Goal: Task Accomplishment & Management: Complete application form

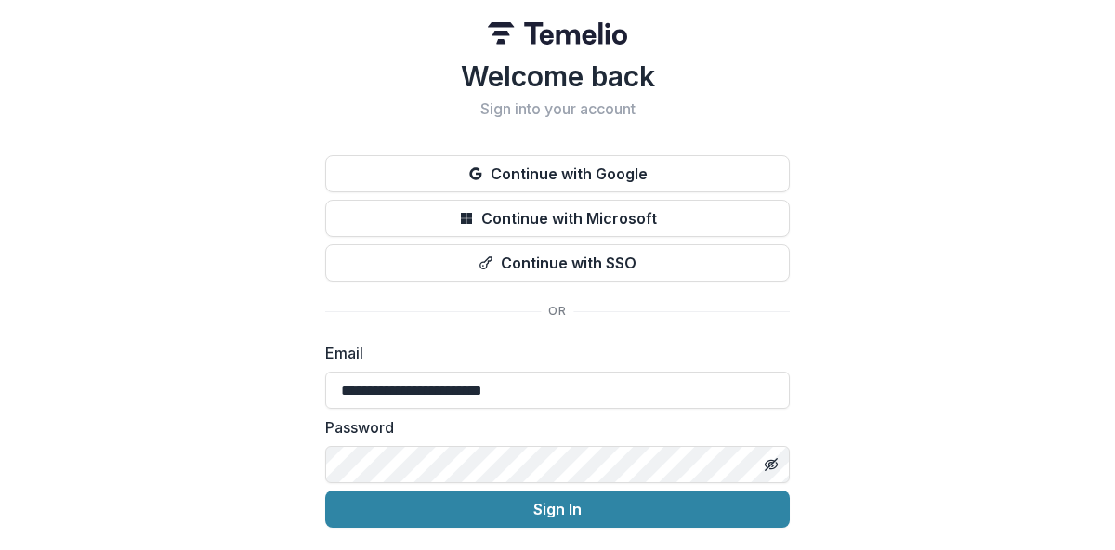
type input "**********"
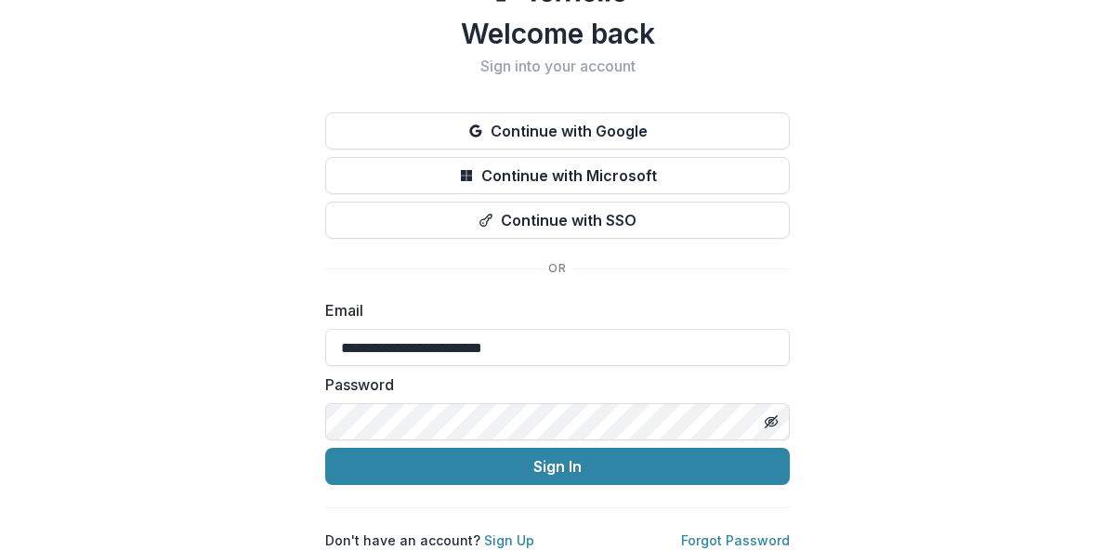
click at [277, 384] on div "**********" at bounding box center [557, 253] width 1115 height 593
click at [725, 533] on link "Forgot Password" at bounding box center [735, 541] width 109 height 16
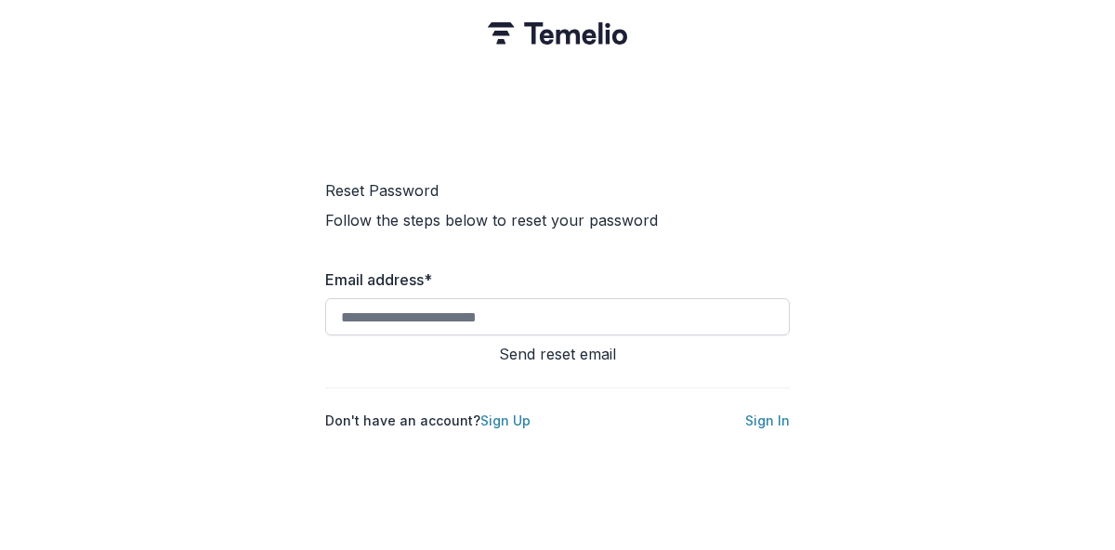
click at [615, 314] on input "Email address *" at bounding box center [557, 316] width 465 height 37
type input "**********"
click at [573, 345] on button "Send reset email" at bounding box center [557, 354] width 465 height 22
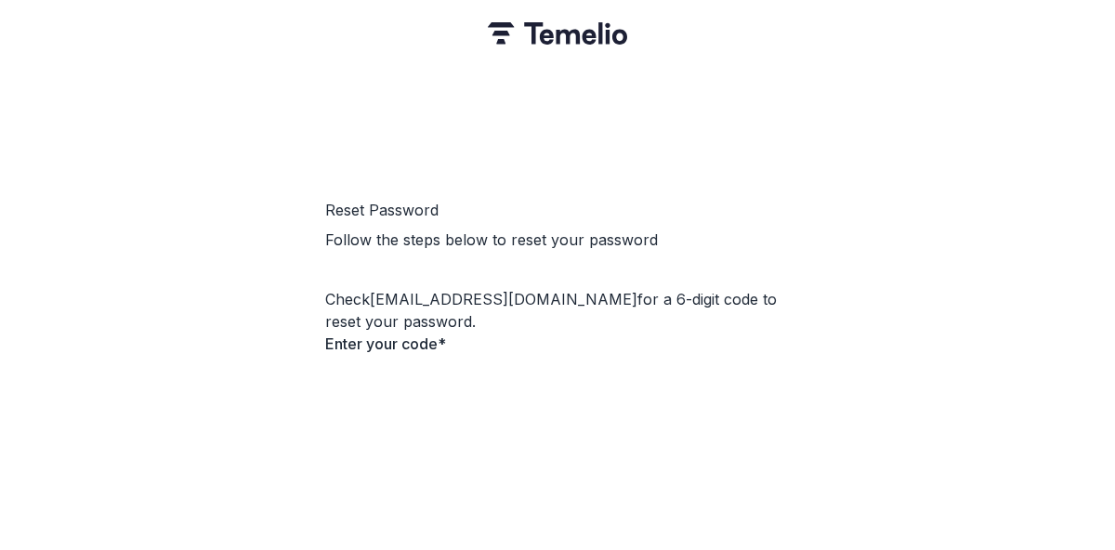
type input "*"
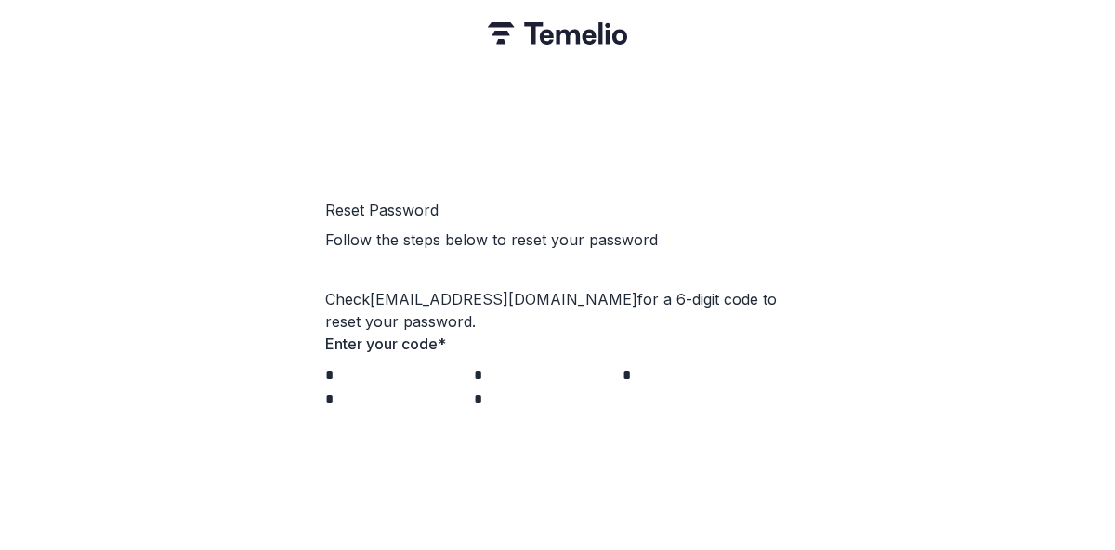
type input "*"
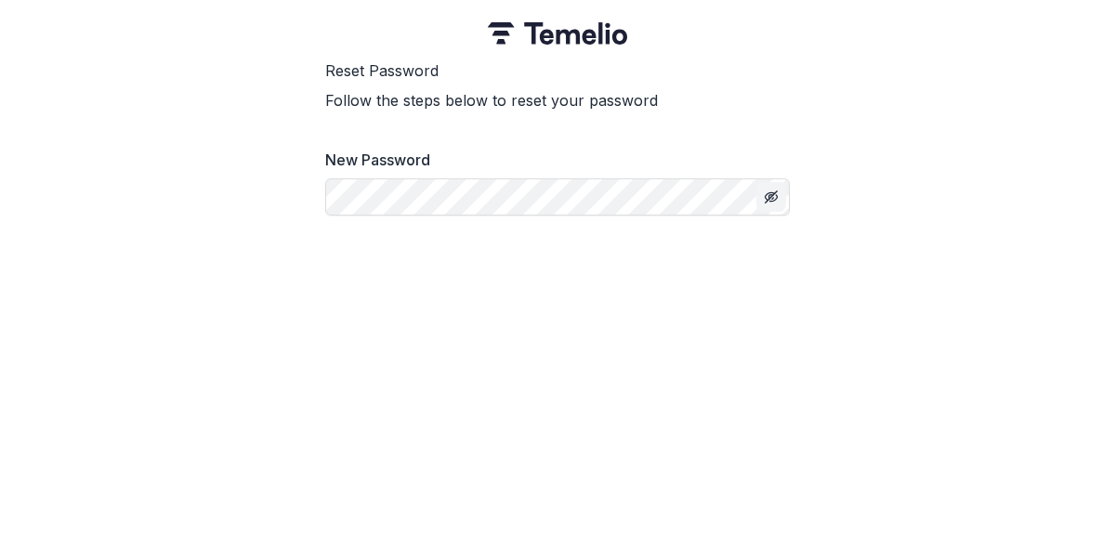
click at [776, 204] on icon "Toggle password visibility" at bounding box center [771, 197] width 15 height 15
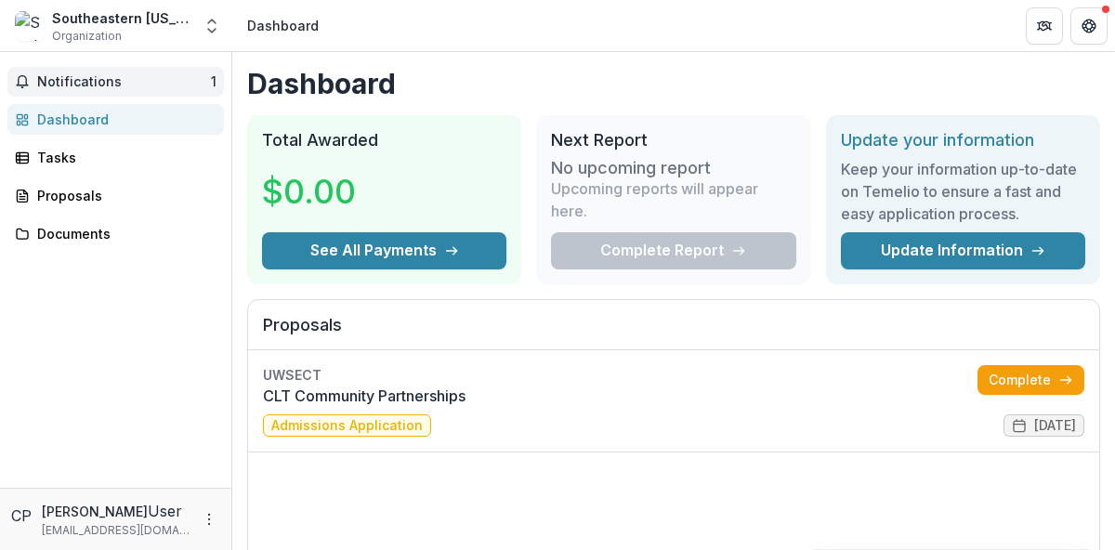
click at [187, 75] on span "Notifications" at bounding box center [124, 82] width 174 height 16
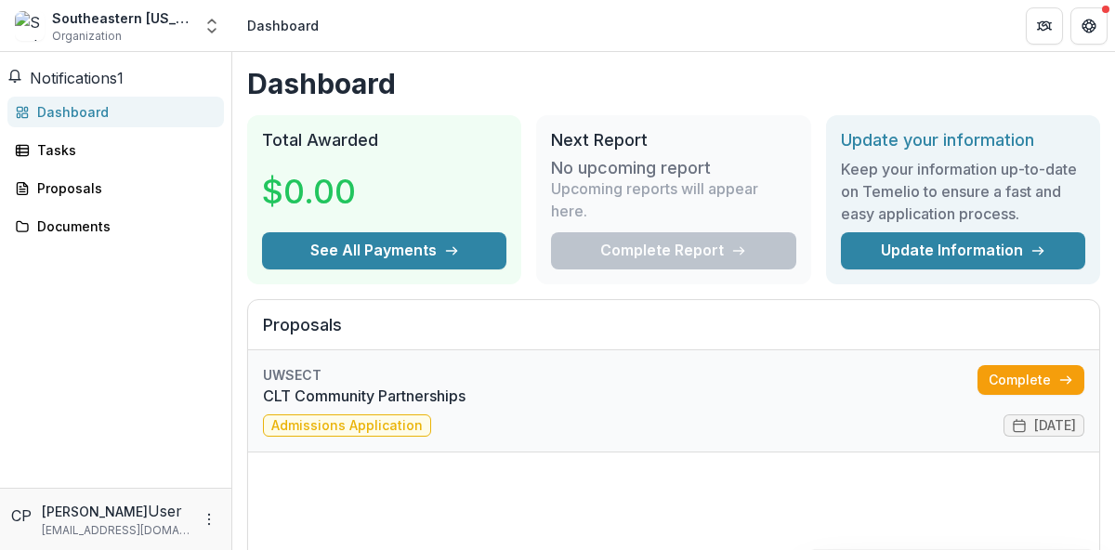
click at [543, 407] on link "CLT Community Partnerships" at bounding box center [620, 396] width 715 height 22
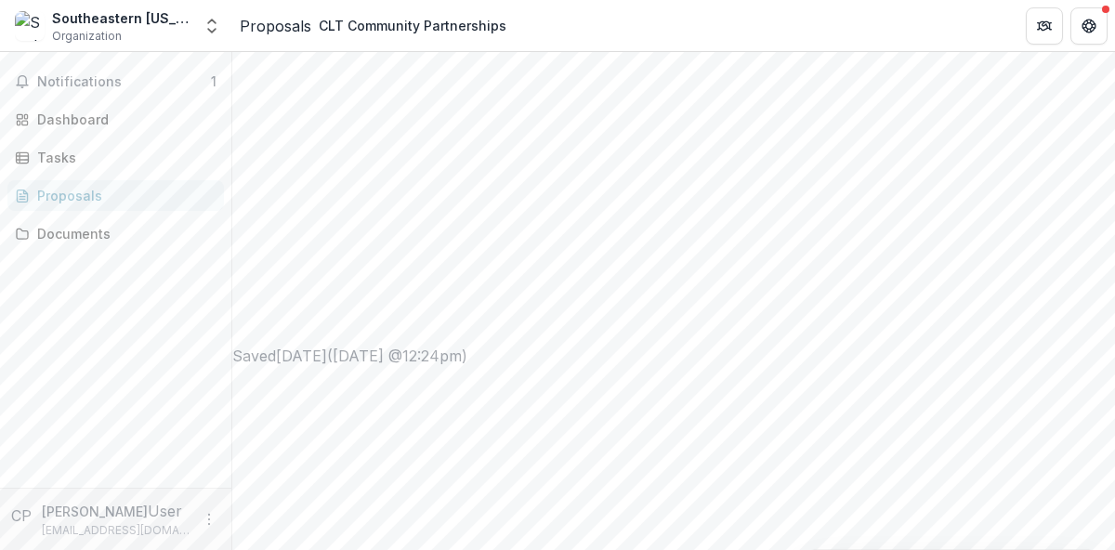
scroll to position [666, 0]
drag, startPoint x: 724, startPoint y: 128, endPoint x: 465, endPoint y: 450, distance: 413.1
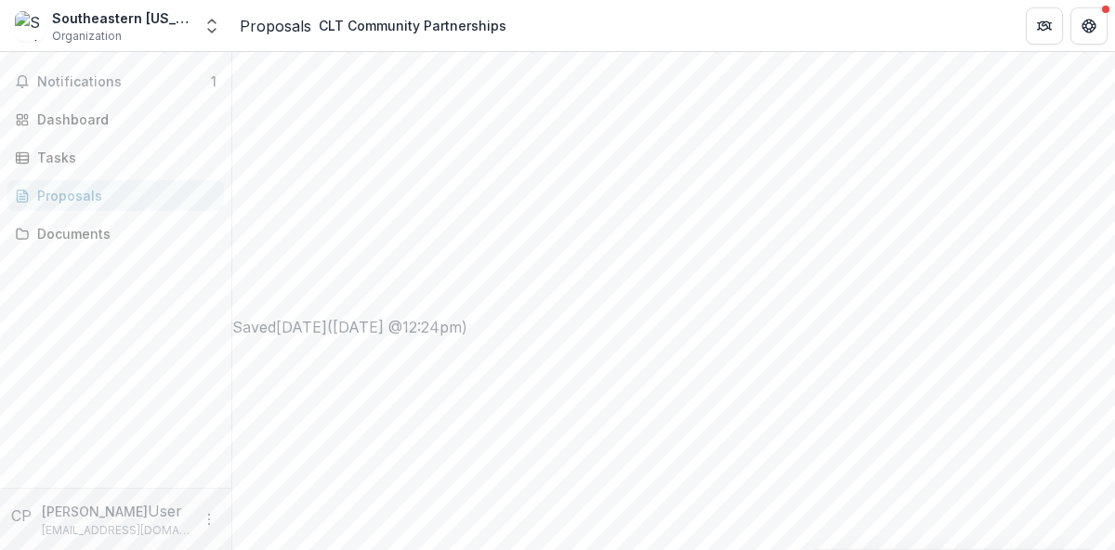
scroll to position [714, 0]
type input "**********"
drag, startPoint x: 967, startPoint y: 313, endPoint x: 987, endPoint y: 395, distance: 84.1
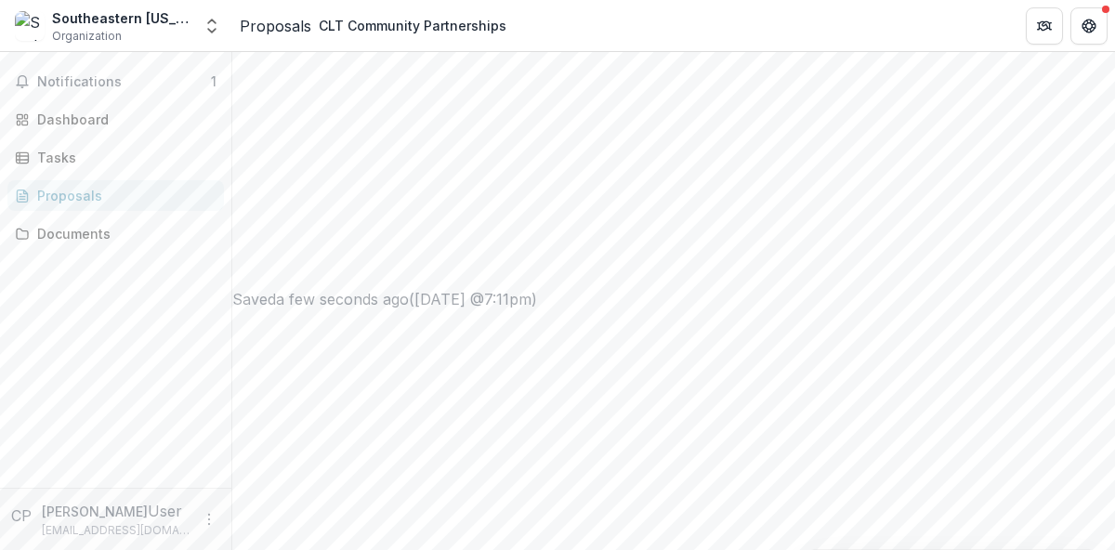
drag, startPoint x: 964, startPoint y: 313, endPoint x: 977, endPoint y: 514, distance: 201.2
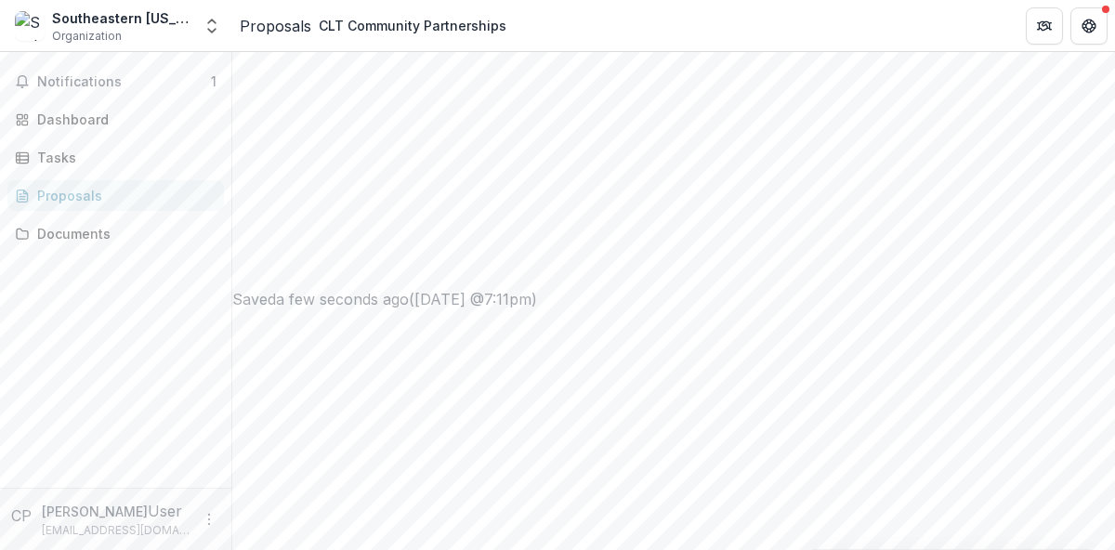
paste textarea "**********"
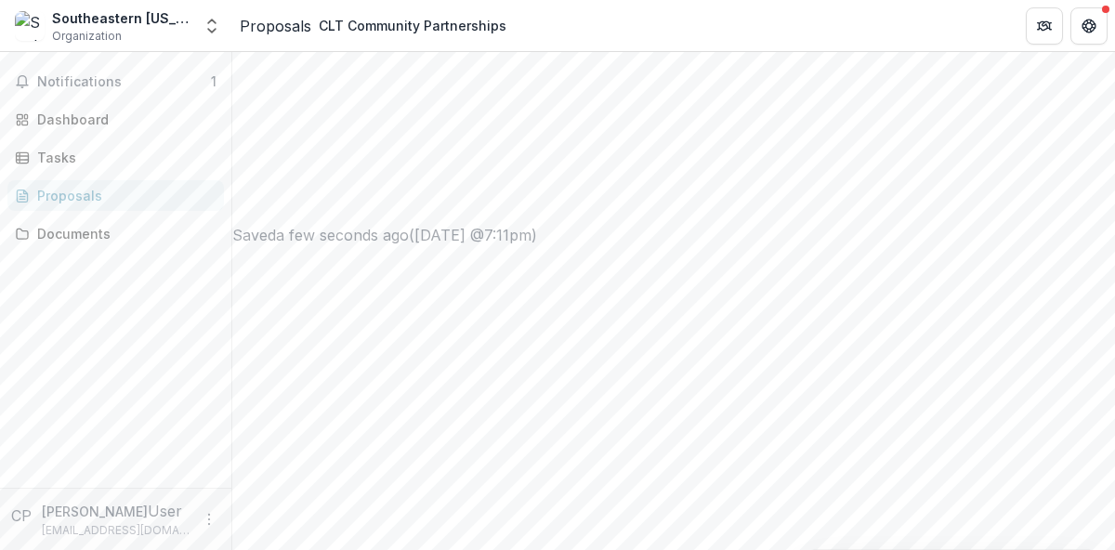
drag, startPoint x: 389, startPoint y: 270, endPoint x: 395, endPoint y: 185, distance: 84.8
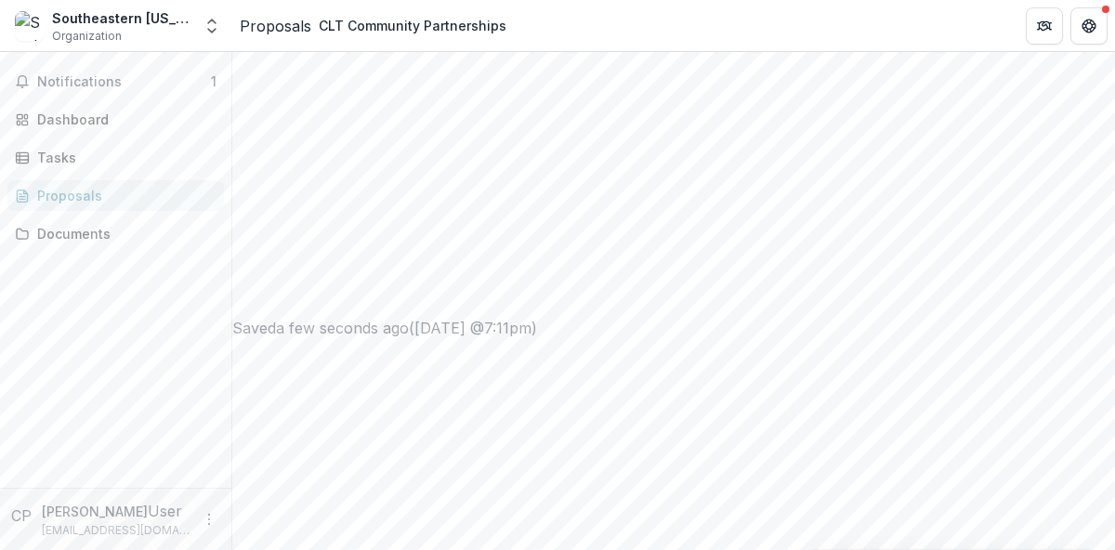
scroll to position [678, 0]
drag, startPoint x: 823, startPoint y: 300, endPoint x: 779, endPoint y: 300, distance: 44.6
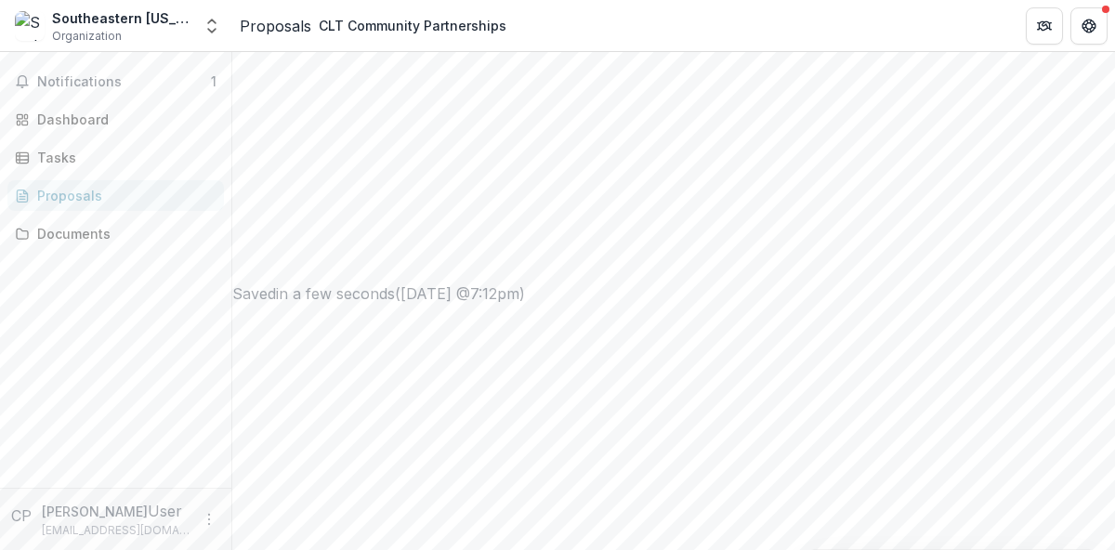
scroll to position [721, 0]
drag, startPoint x: 917, startPoint y: 318, endPoint x: 885, endPoint y: 317, distance: 32.5
type textarea "**********"
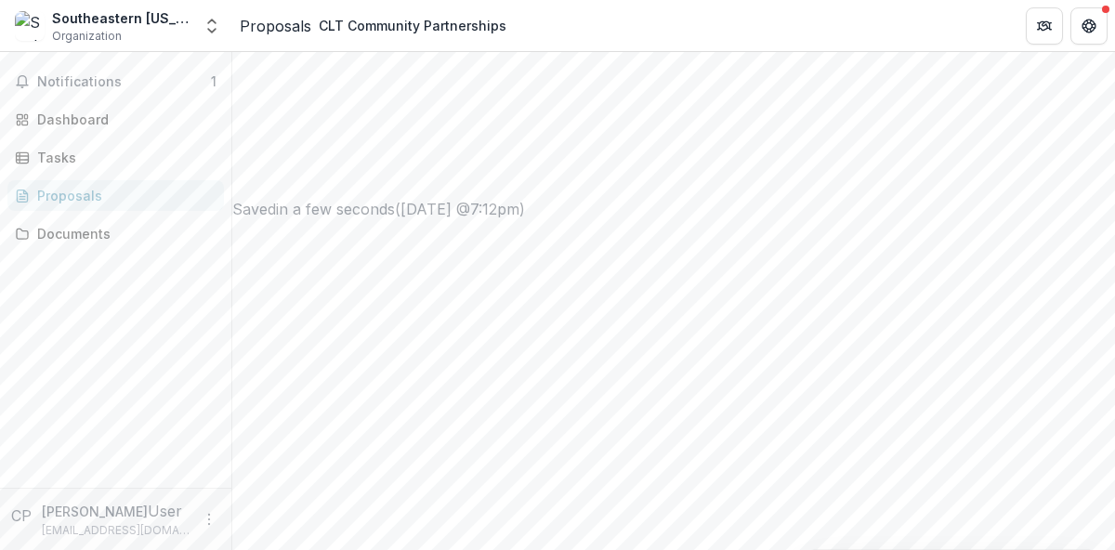
scroll to position [981, 0]
type input "**********"
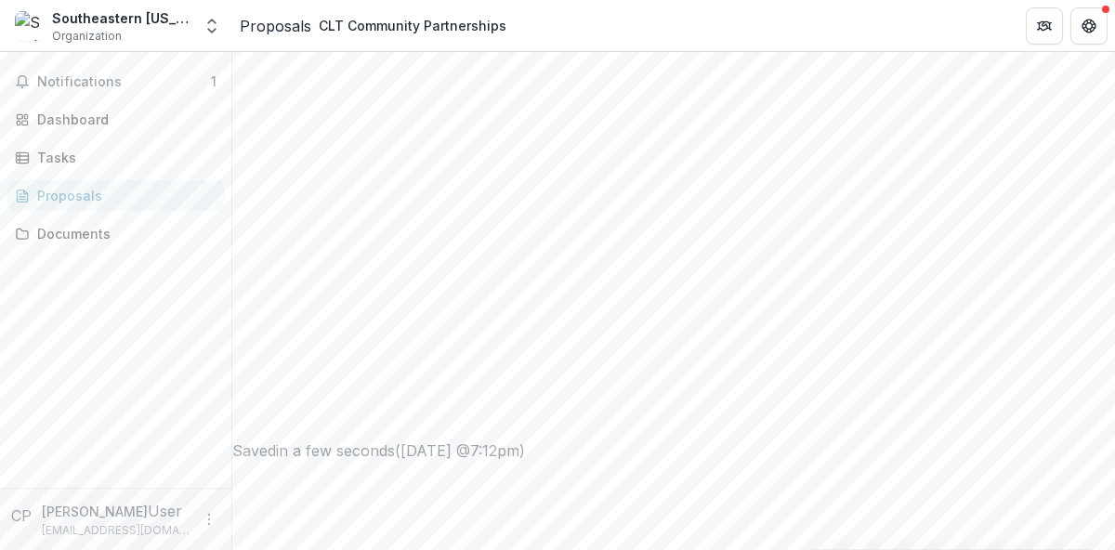
scroll to position [539, 0]
type input "**"
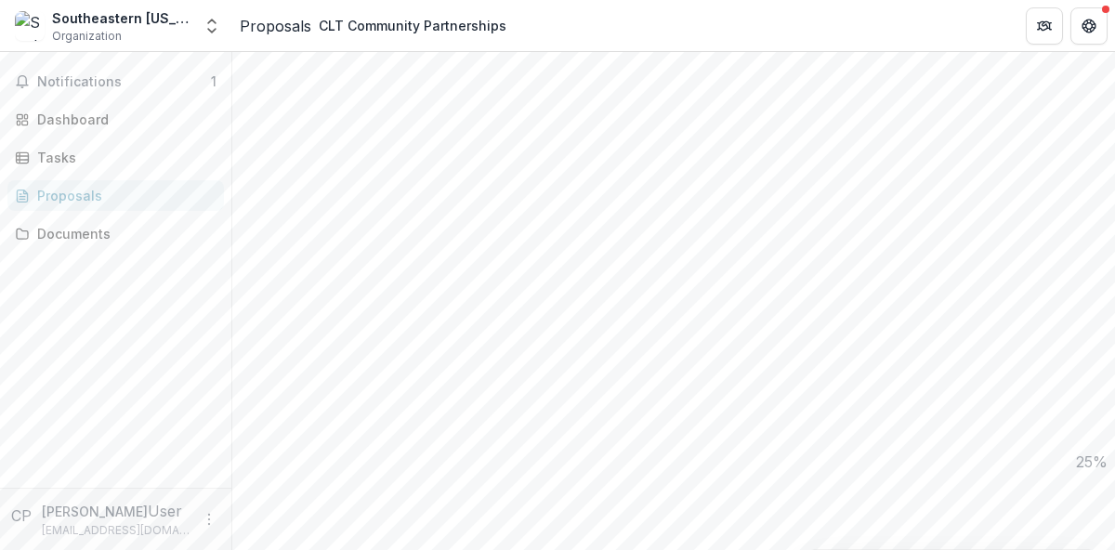
type input "**********"
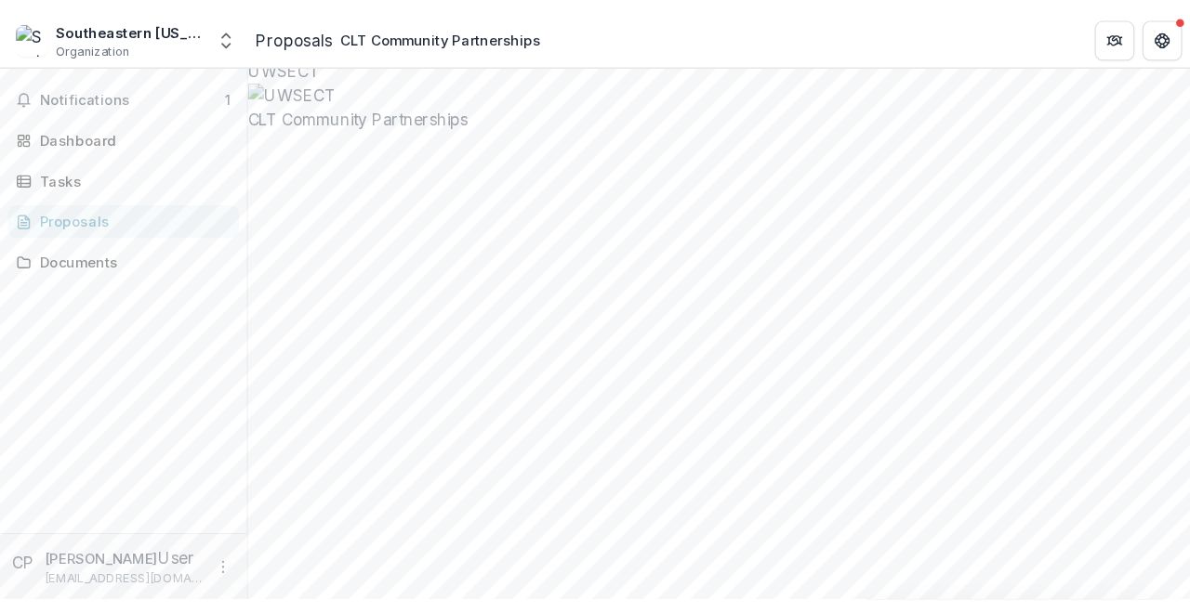
scroll to position [0, 0]
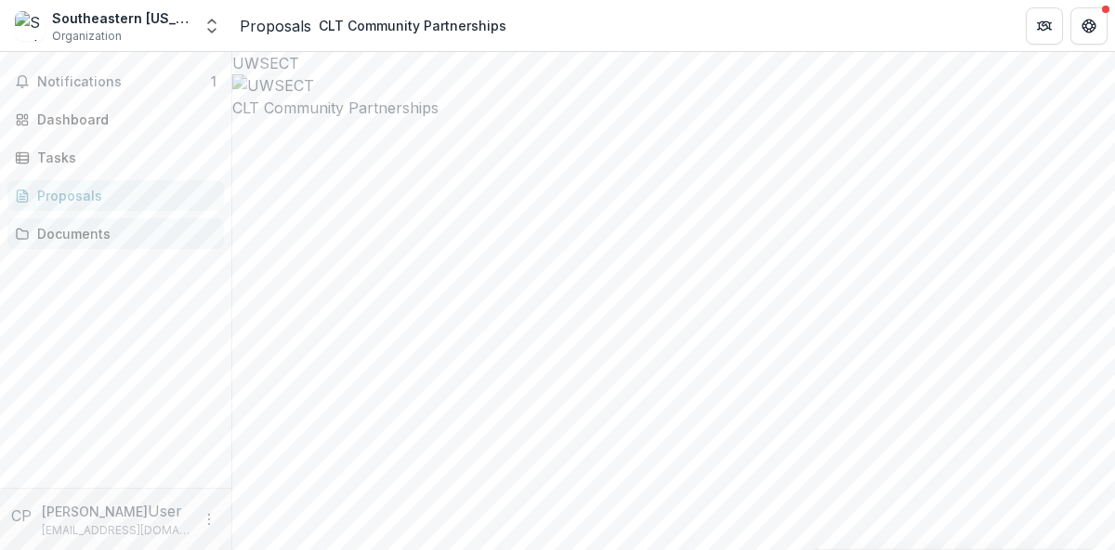
click at [76, 226] on div "Documents" at bounding box center [123, 234] width 172 height 20
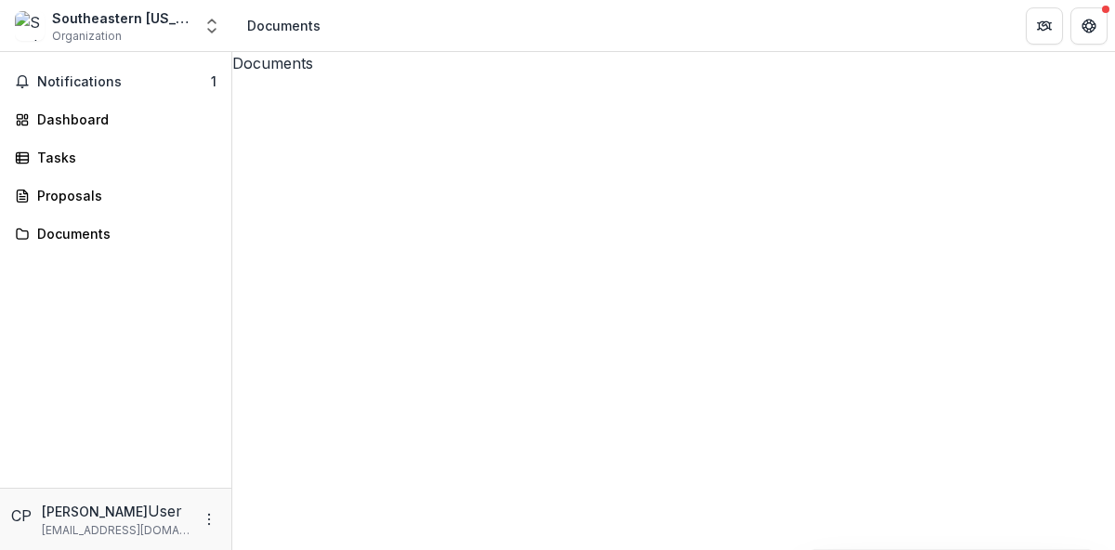
click at [370, 117] on div "CLT Community Partnerships" at bounding box center [673, 545] width 883 height 942
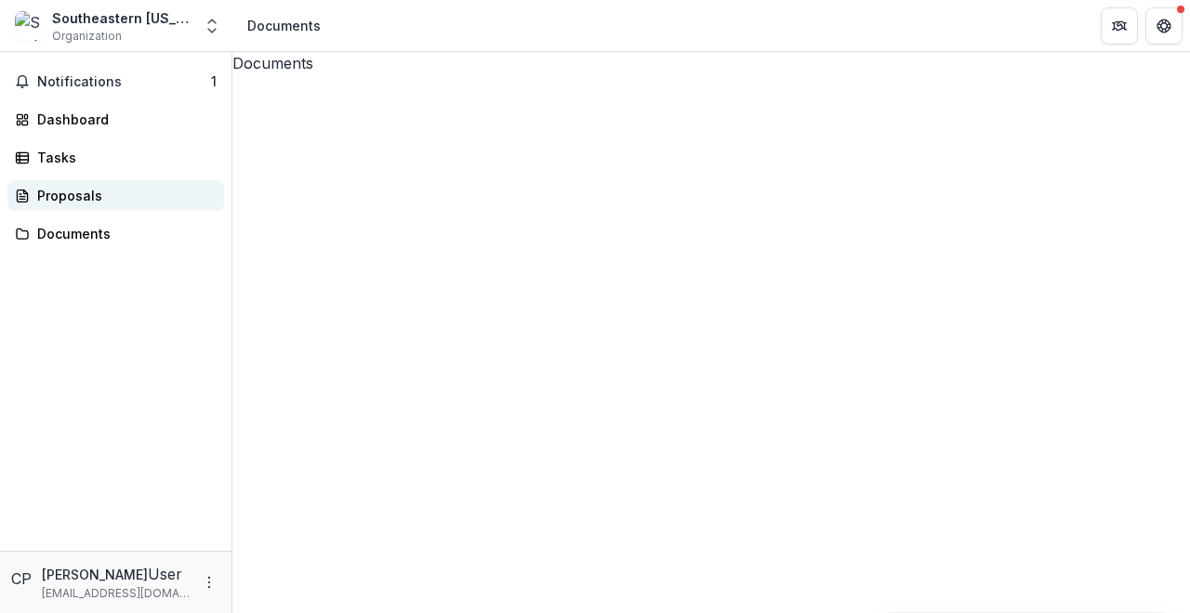
click at [143, 196] on div "Proposals" at bounding box center [123, 196] width 172 height 20
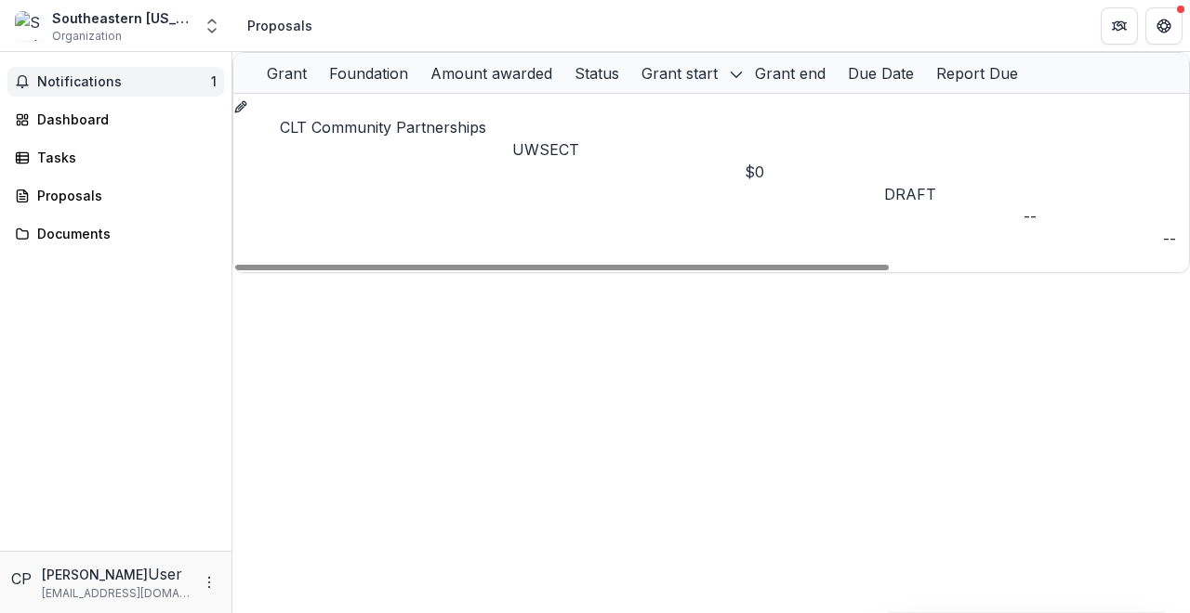
click at [122, 90] on button "Notifications 1" at bounding box center [115, 82] width 217 height 30
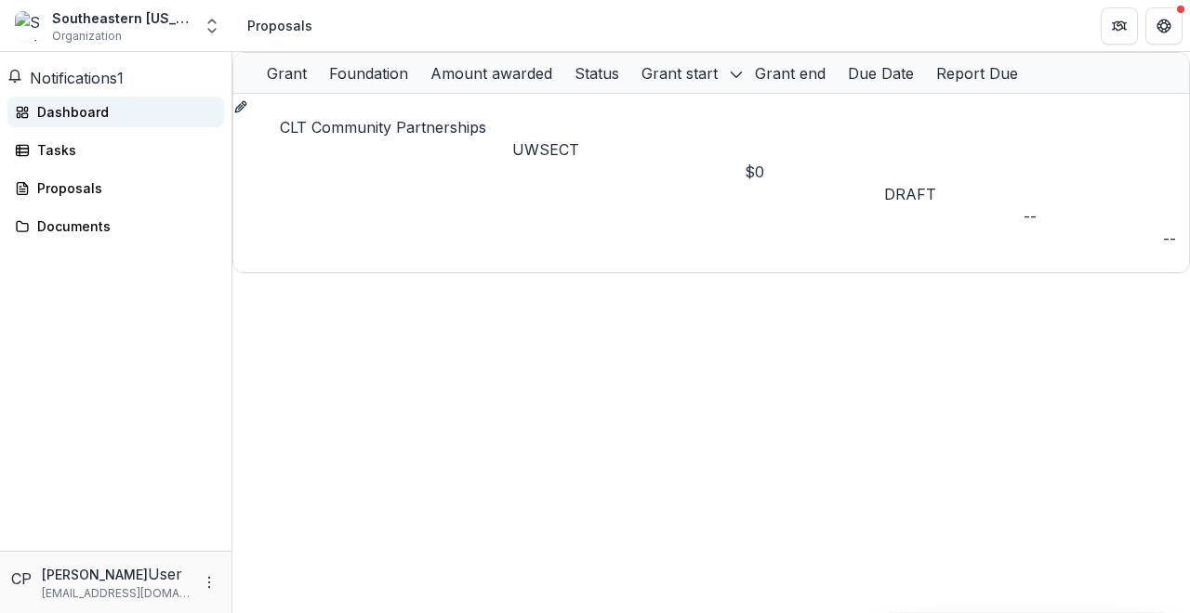
click at [117, 120] on div "Dashboard" at bounding box center [123, 112] width 172 height 20
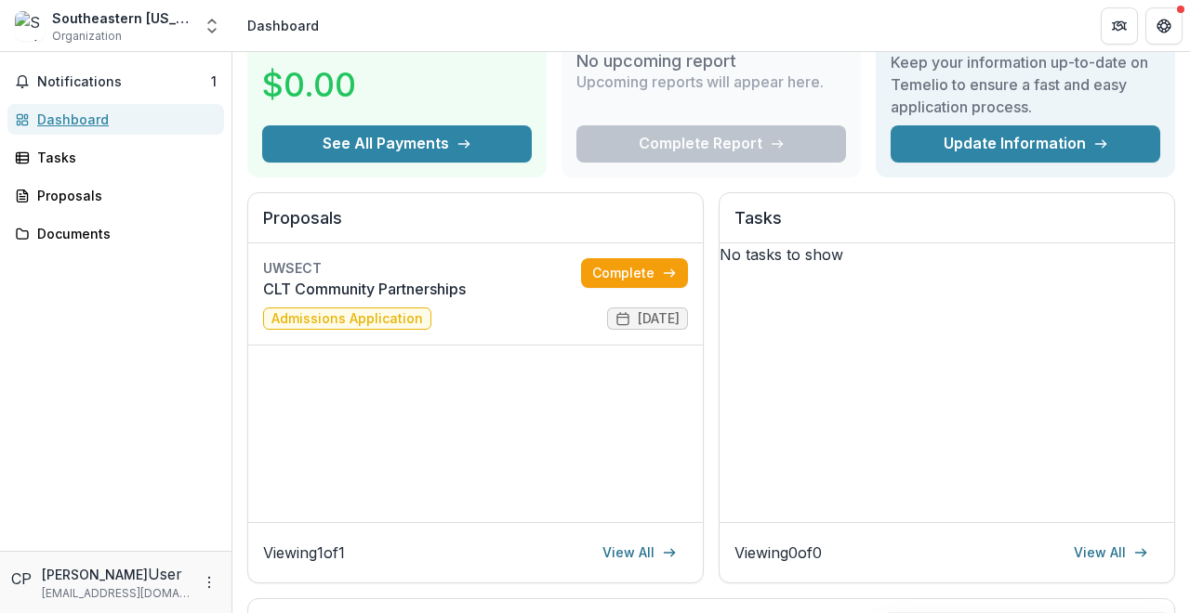
scroll to position [110, 0]
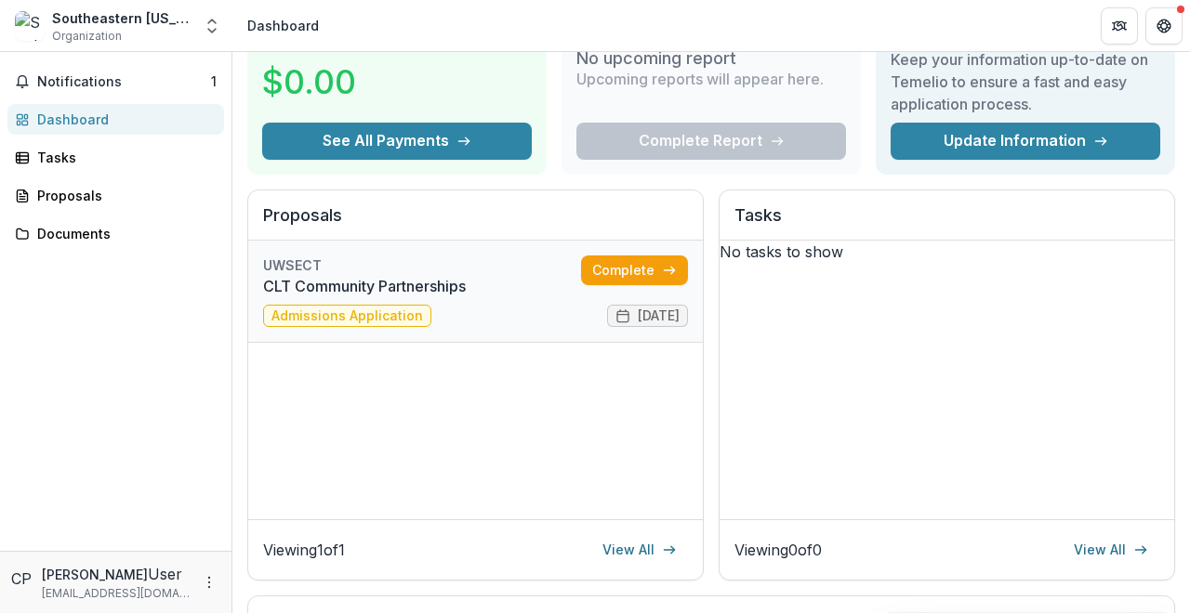
click at [453, 297] on link "CLT Community Partnerships" at bounding box center [422, 286] width 318 height 22
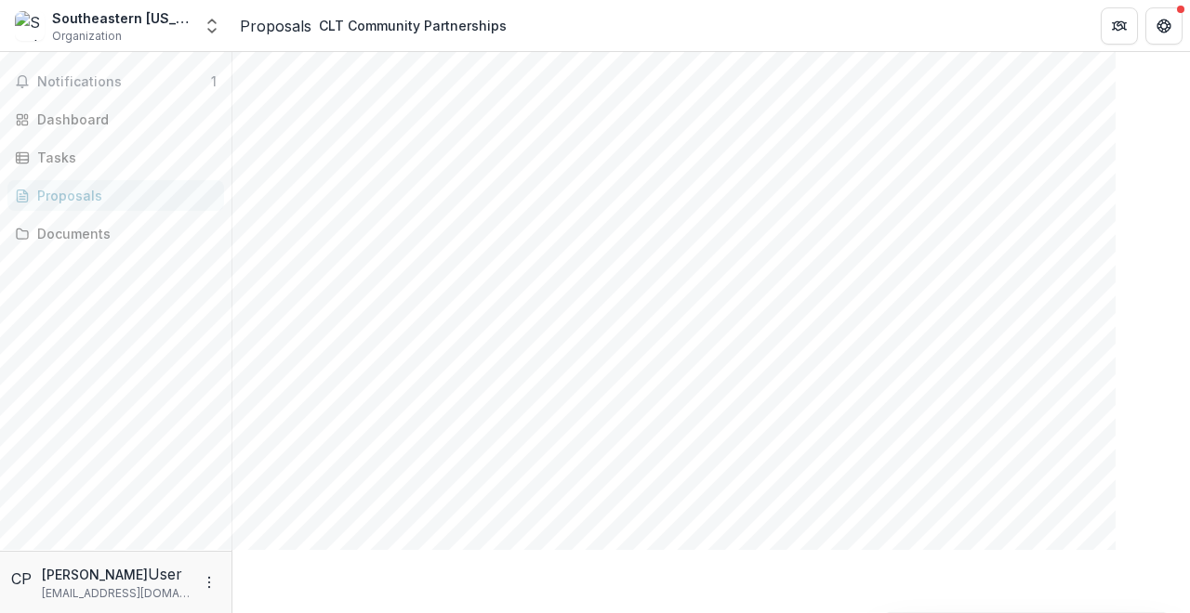
scroll to position [301, 0]
click at [141, 223] on link "Documents" at bounding box center [115, 233] width 217 height 31
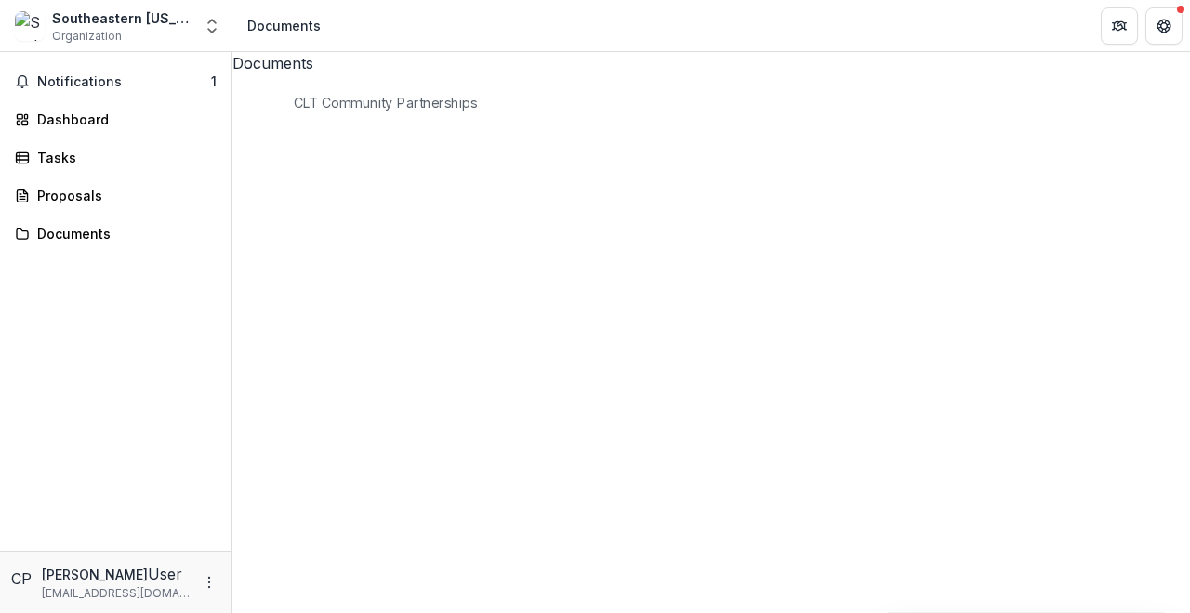
click at [102, 193] on div "Proposals" at bounding box center [123, 196] width 172 height 20
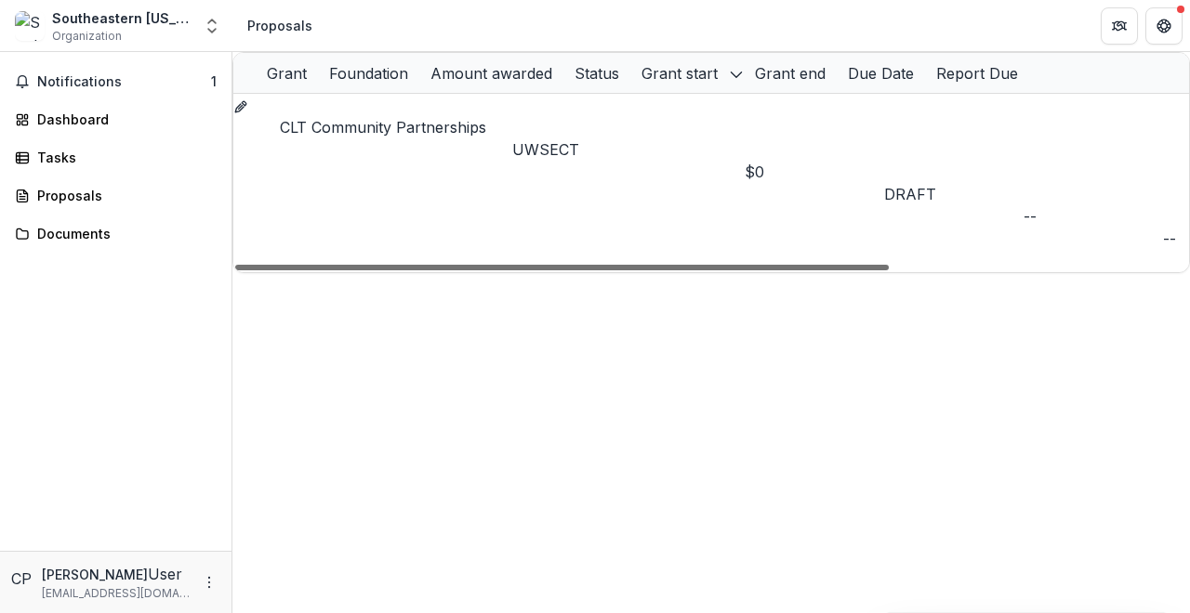
click at [384, 265] on div at bounding box center [561, 268] width 653 height 6
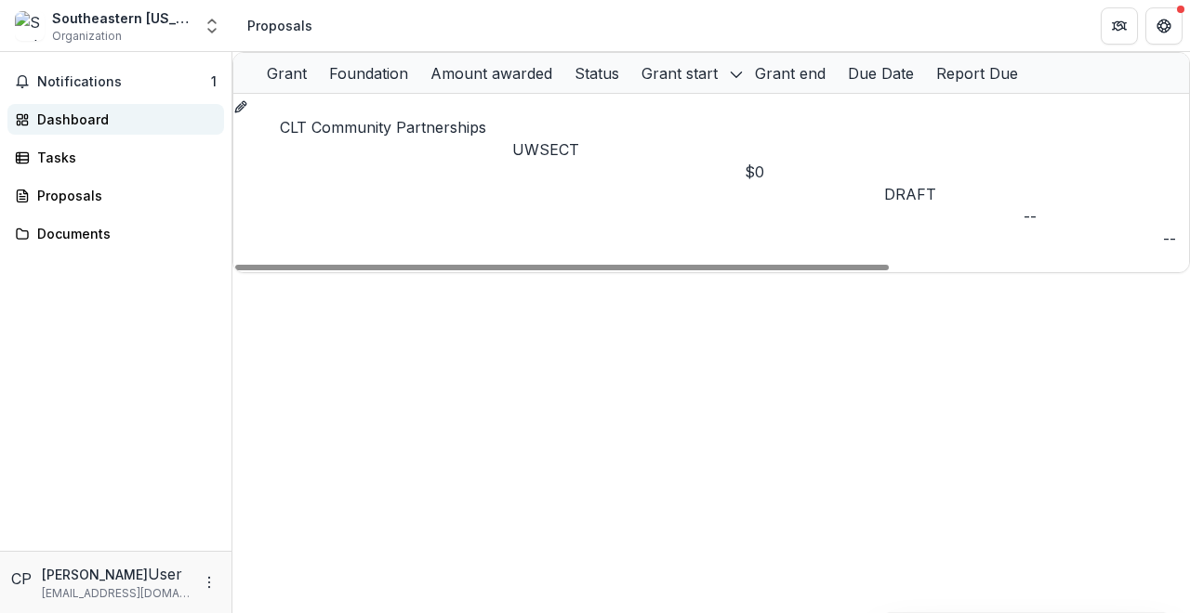
click at [112, 131] on link "Dashboard" at bounding box center [115, 119] width 217 height 31
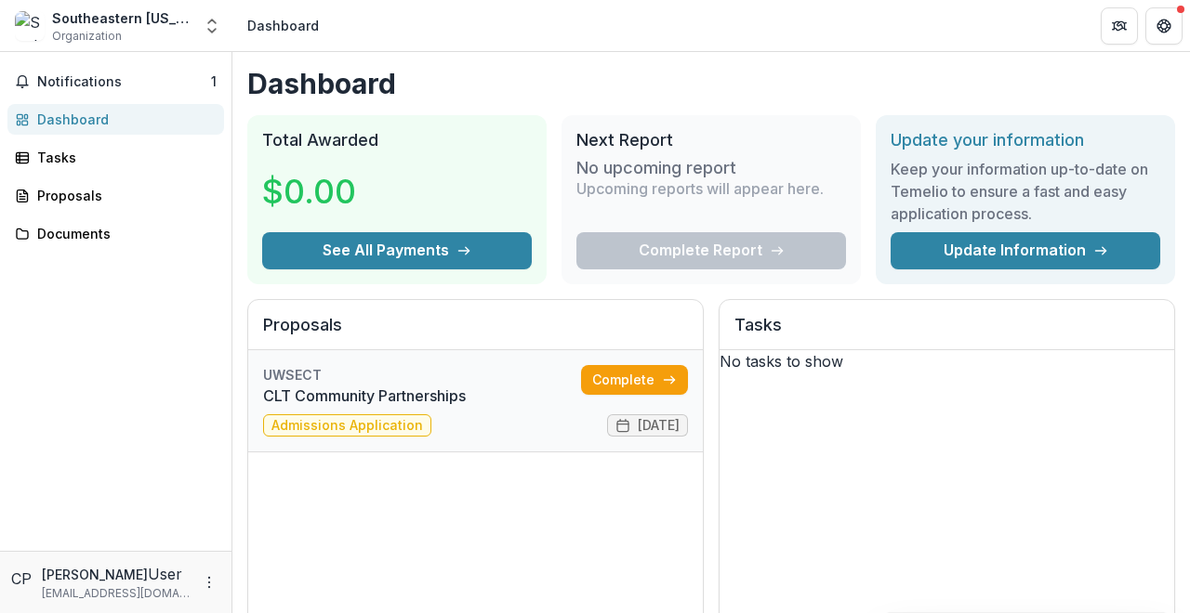
click at [467, 407] on link "CLT Community Partnerships" at bounding box center [422, 396] width 318 height 22
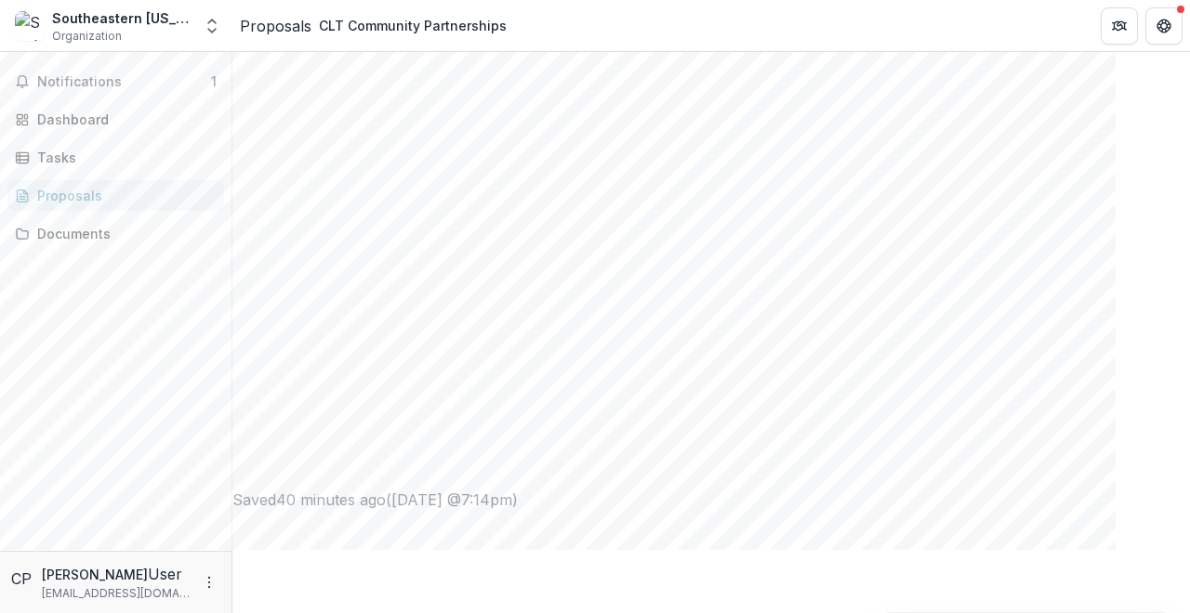
scroll to position [618, 0]
click at [99, 127] on div "Dashboard" at bounding box center [123, 120] width 172 height 20
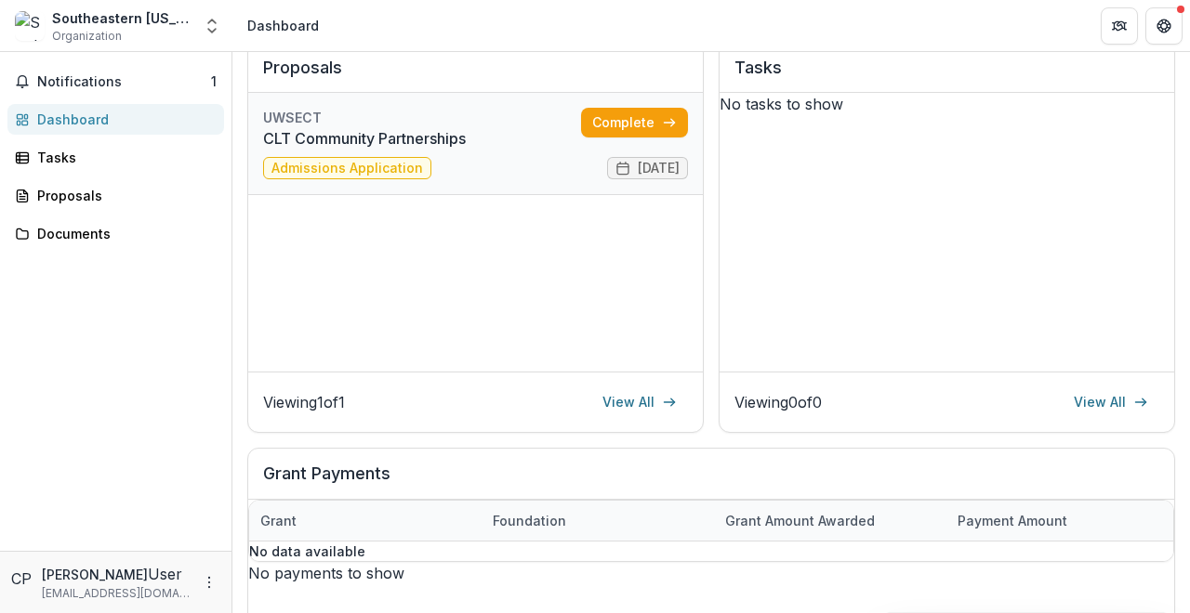
click at [494, 135] on link "CLT Community Partnerships" at bounding box center [422, 138] width 318 height 22
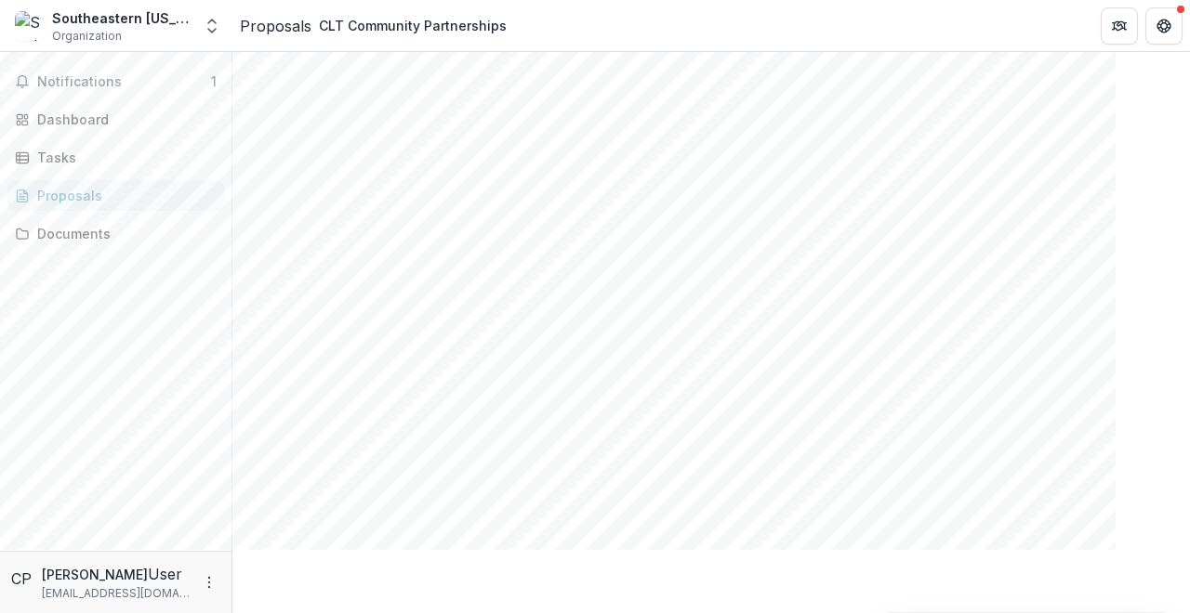
scroll to position [255, 0]
click at [135, 123] on div "Dashboard" at bounding box center [123, 120] width 172 height 20
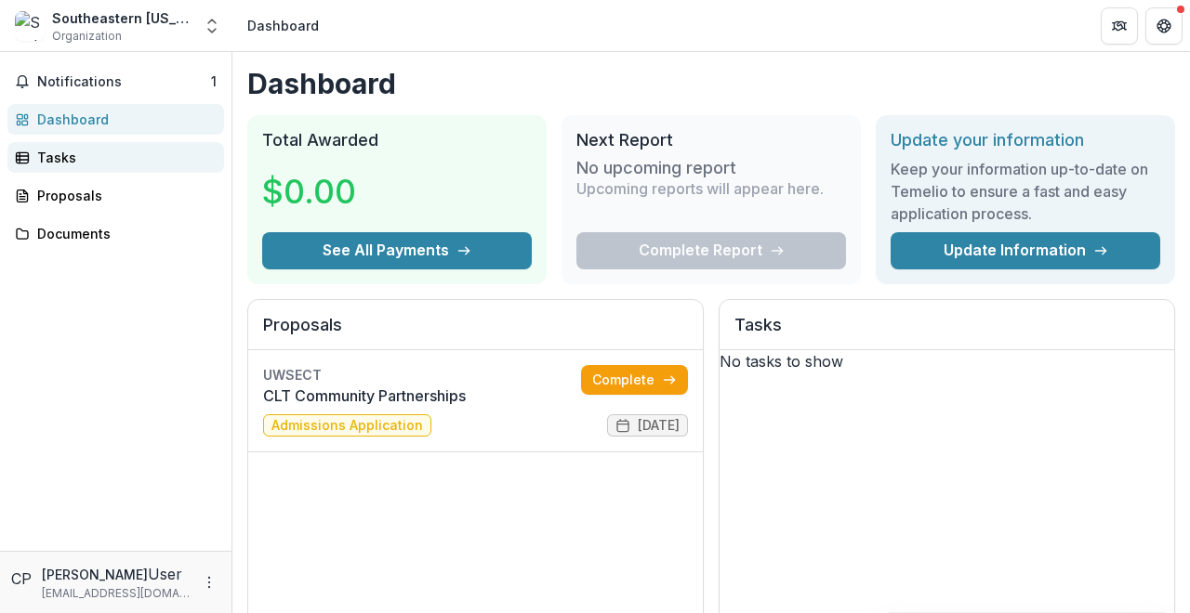
click at [80, 167] on link "Tasks" at bounding box center [115, 157] width 217 height 31
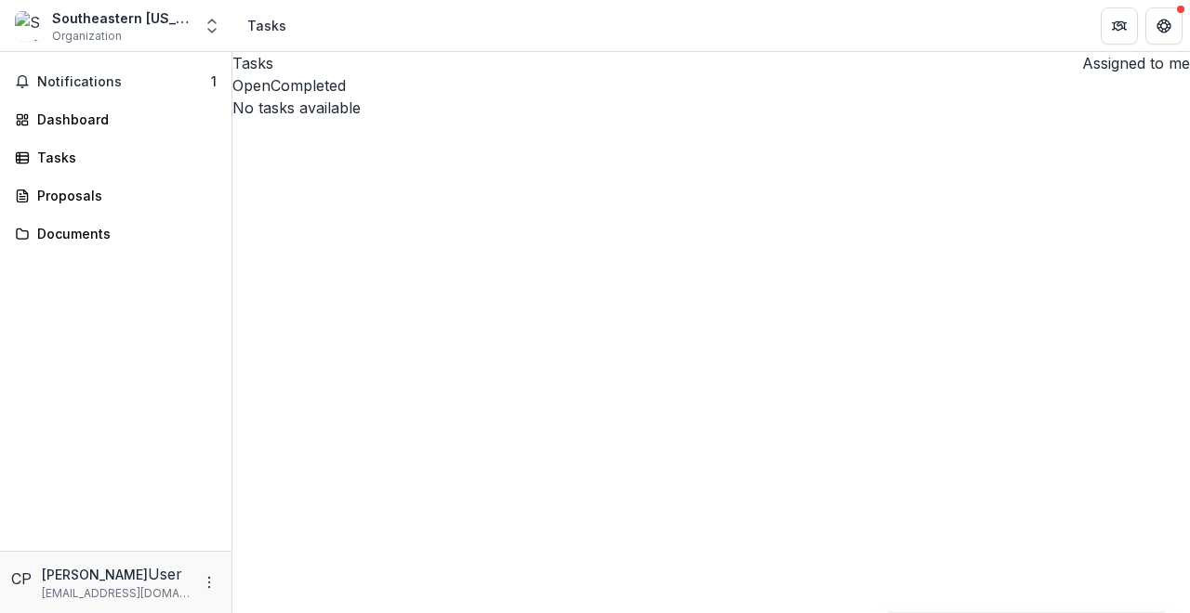
click at [83, 213] on div "Notifications 1 Dashboard Tasks Proposals Documents" at bounding box center [115, 301] width 231 height 499
click at [84, 203] on div "Proposals" at bounding box center [123, 196] width 172 height 20
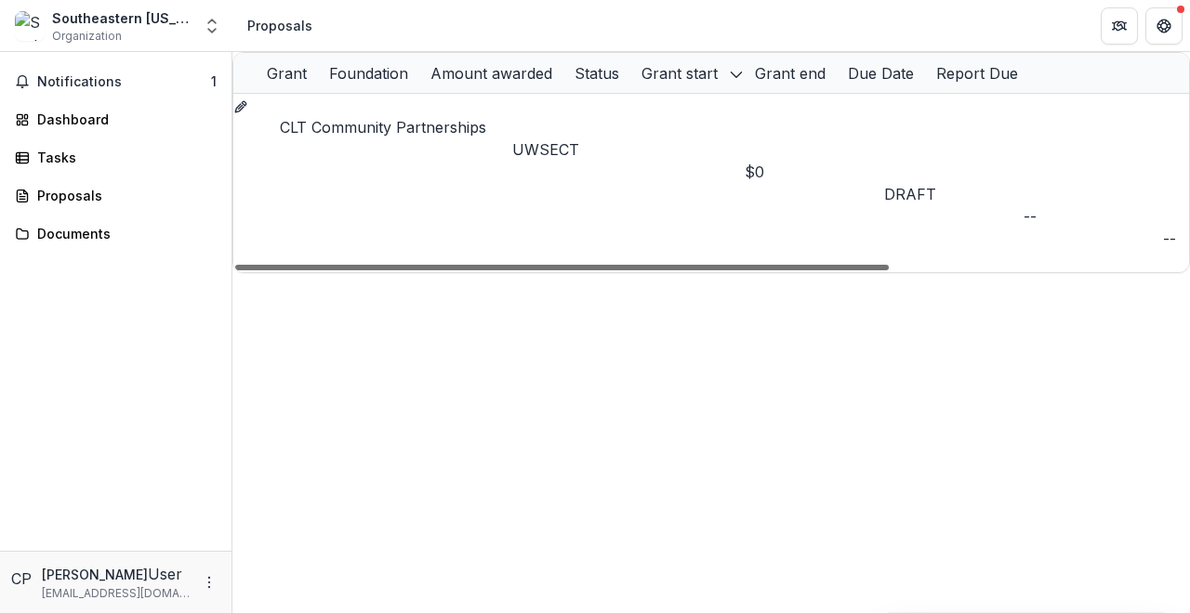
scroll to position [0, 422]
drag, startPoint x: 503, startPoint y: 141, endPoint x: 807, endPoint y: 175, distance: 305.7
click at [807, 265] on div at bounding box center [561, 268] width 653 height 6
drag, startPoint x: 807, startPoint y: 175, endPoint x: 557, endPoint y: 180, distance: 250.1
click at [557, 180] on div "Grant Foundation Amount awarded Status Grant start Grant end Due Date Report Du…" at bounding box center [710, 332] width 957 height 561
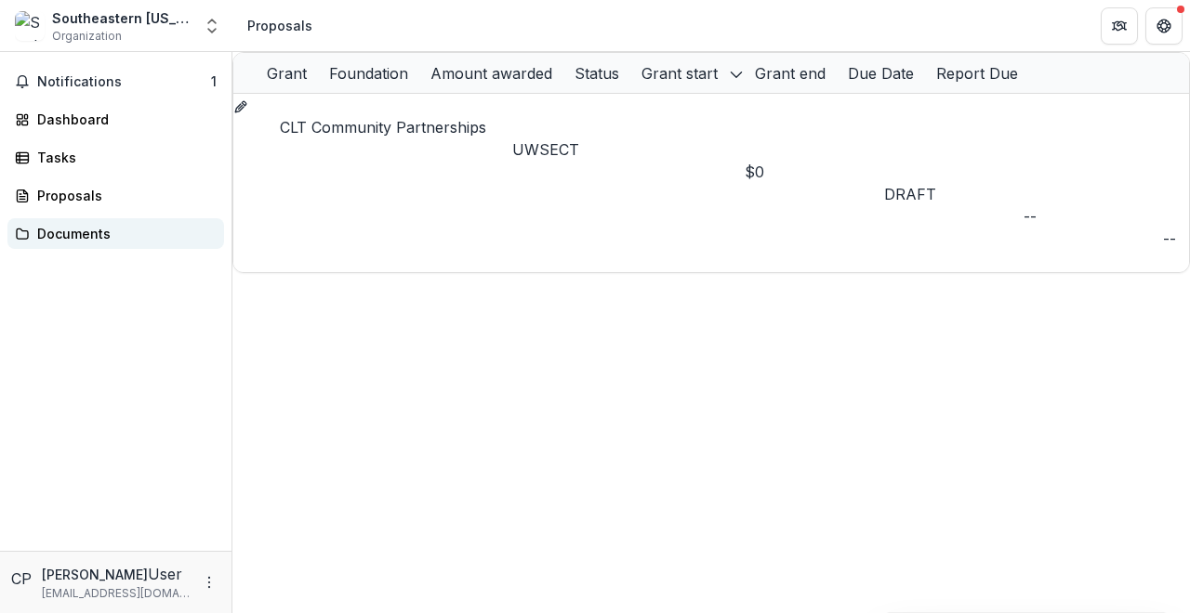
click at [81, 229] on div "Documents" at bounding box center [123, 234] width 172 height 20
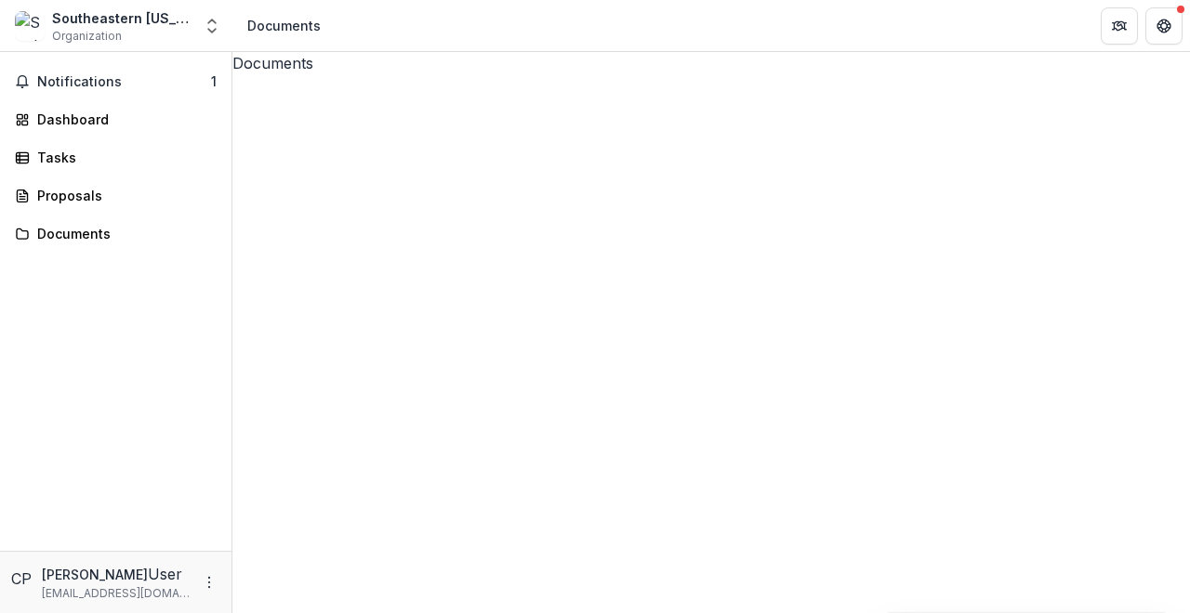
click at [338, 139] on div "CLT Community Partnerships" at bounding box center [710, 582] width 957 height 1017
click at [116, 125] on div "Dashboard" at bounding box center [123, 120] width 172 height 20
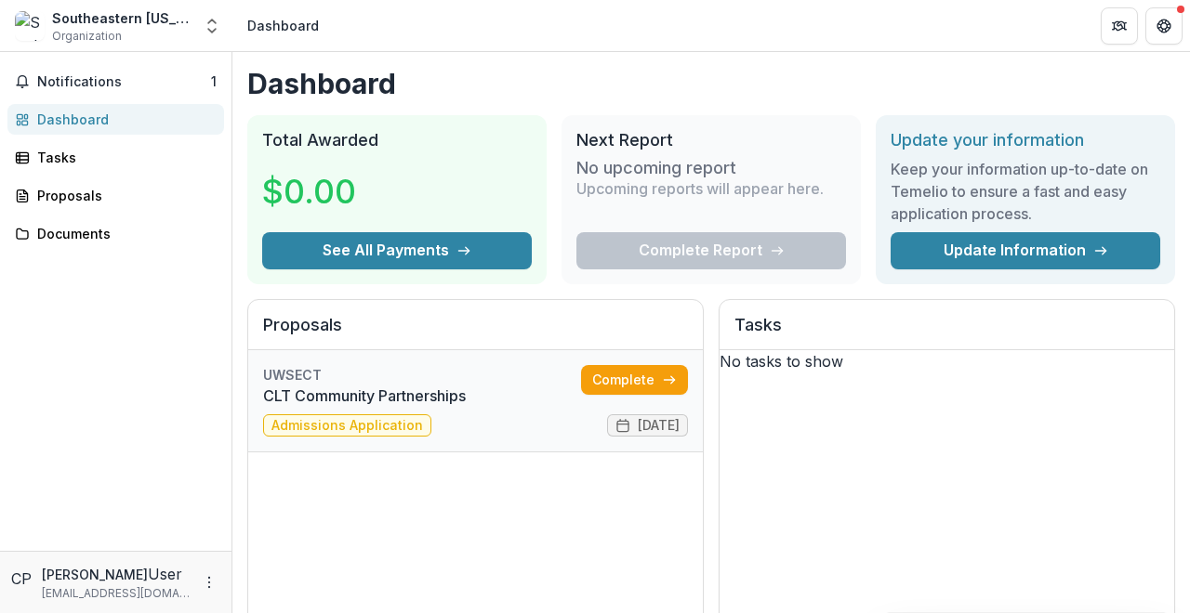
click at [466, 407] on link "CLT Community Partnerships" at bounding box center [422, 396] width 318 height 22
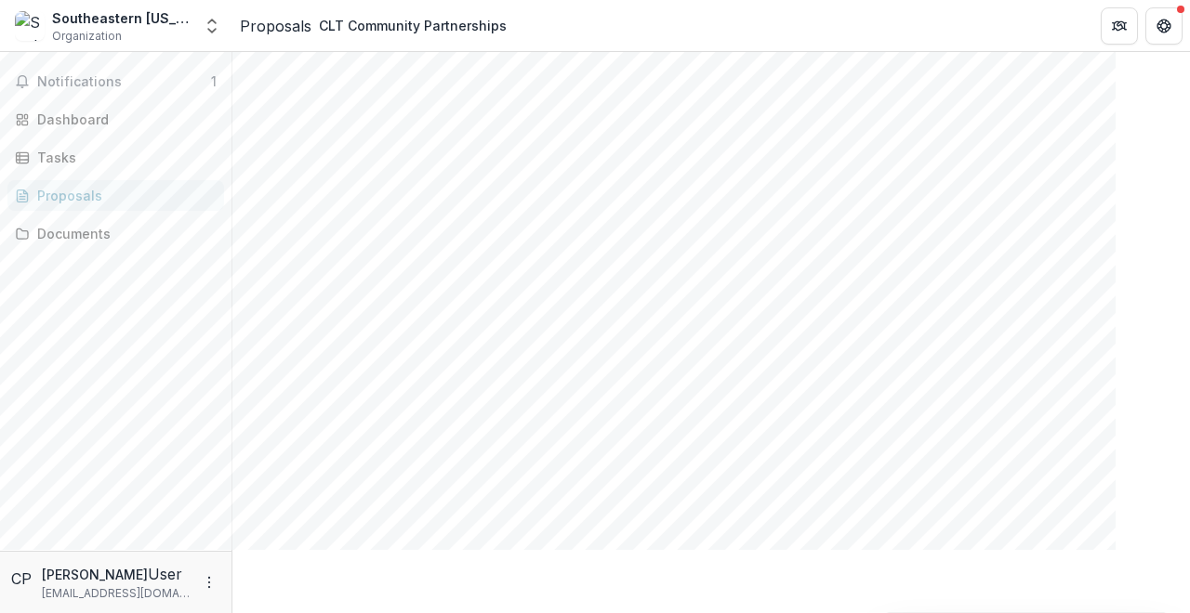
scroll to position [618, 0]
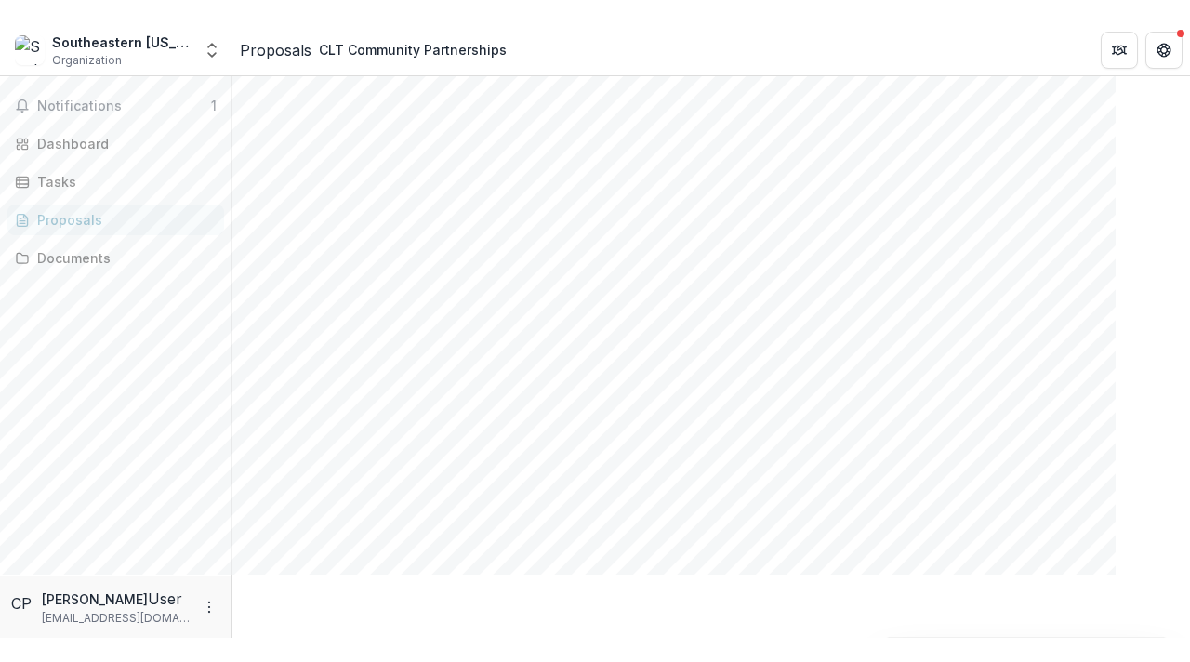
scroll to position [0, 0]
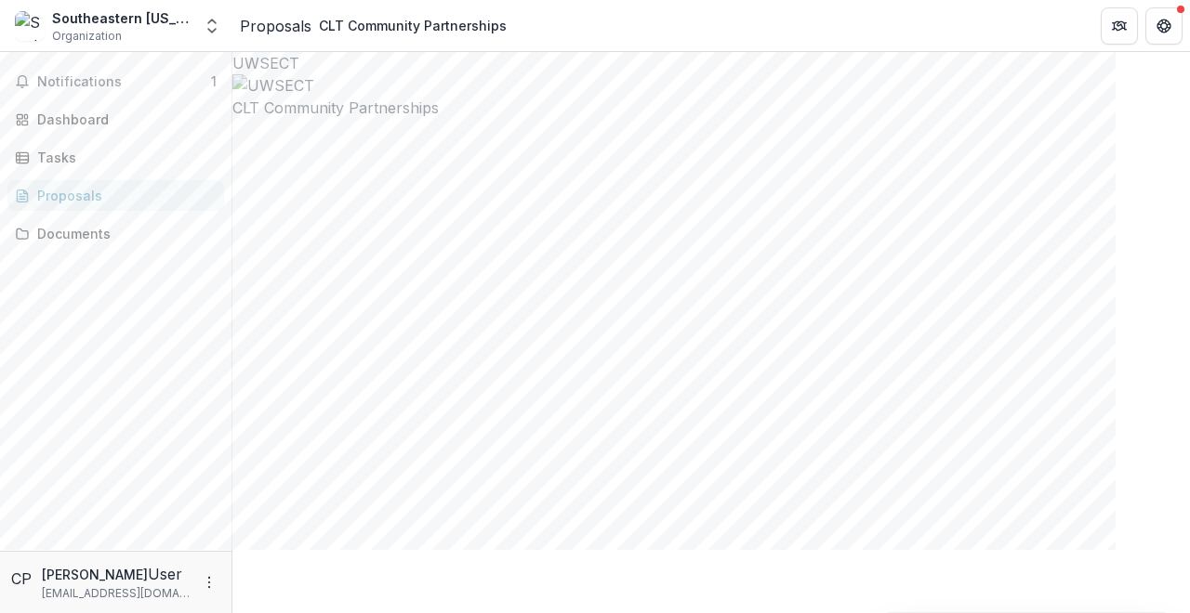
click at [668, 97] on div at bounding box center [710, 85] width 957 height 22
click at [178, 77] on span "Notifications" at bounding box center [124, 82] width 174 height 16
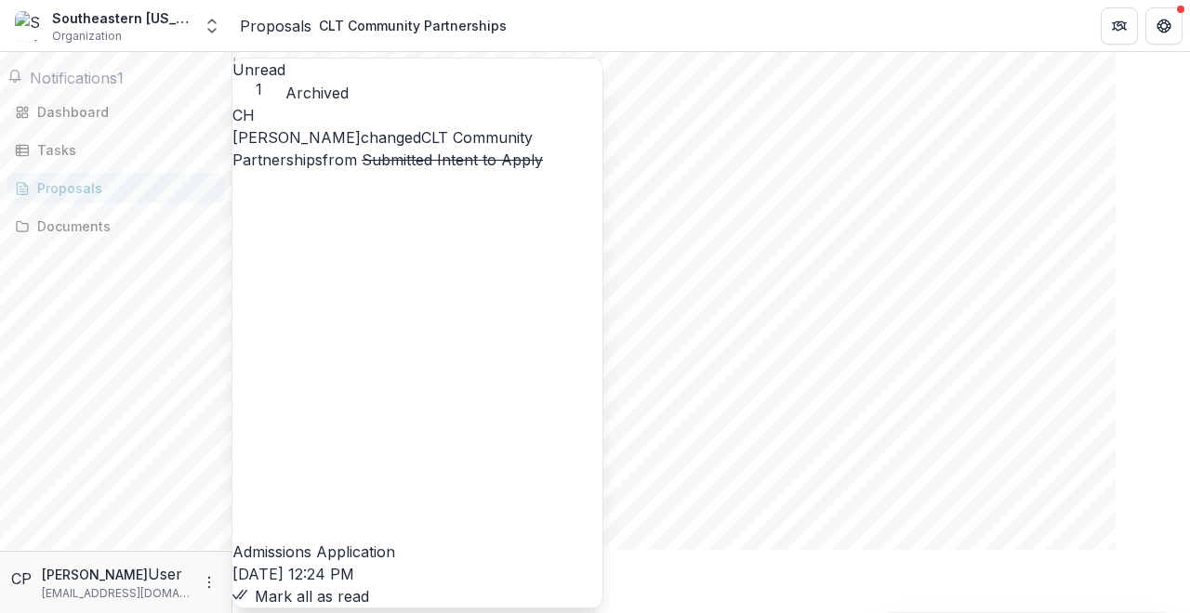
click at [369, 549] on button "Mark all as read" at bounding box center [300, 597] width 137 height 22
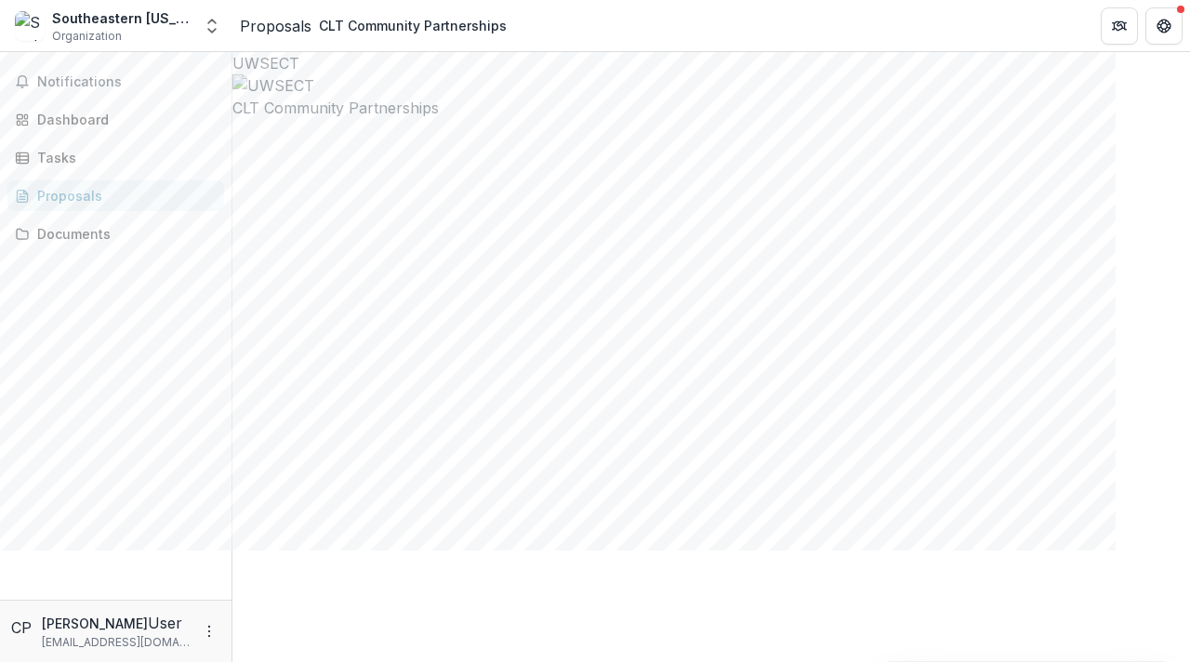
click at [800, 97] on div at bounding box center [710, 85] width 957 height 22
click at [683, 97] on div at bounding box center [710, 85] width 957 height 22
click at [177, 317] on div "Notifications Dashboard Tasks Proposals Documents" at bounding box center [115, 325] width 231 height 547
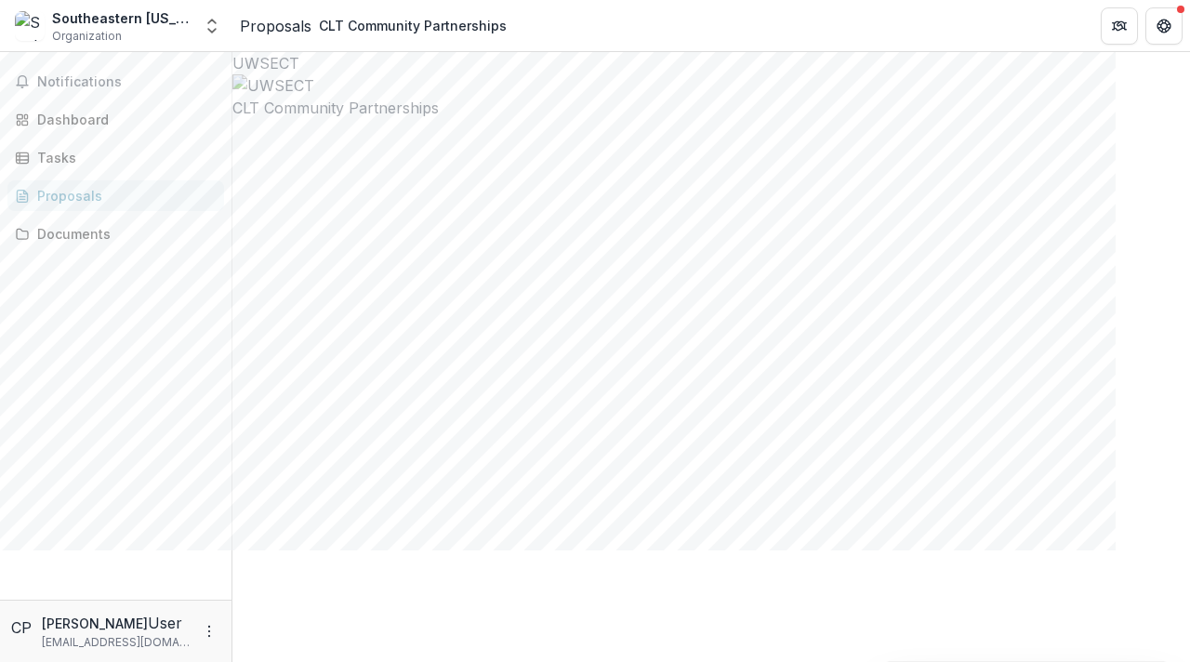
click at [263, 36] on link "Proposals" at bounding box center [276, 26] width 72 height 22
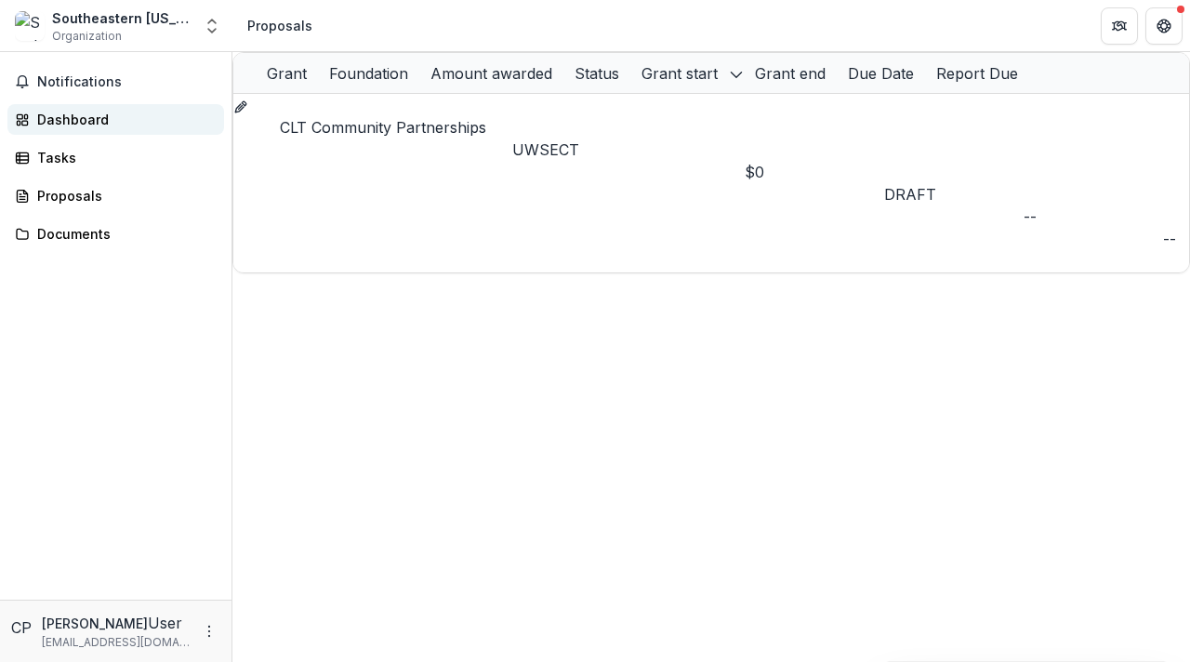
click at [137, 123] on div "Dashboard" at bounding box center [123, 120] width 172 height 20
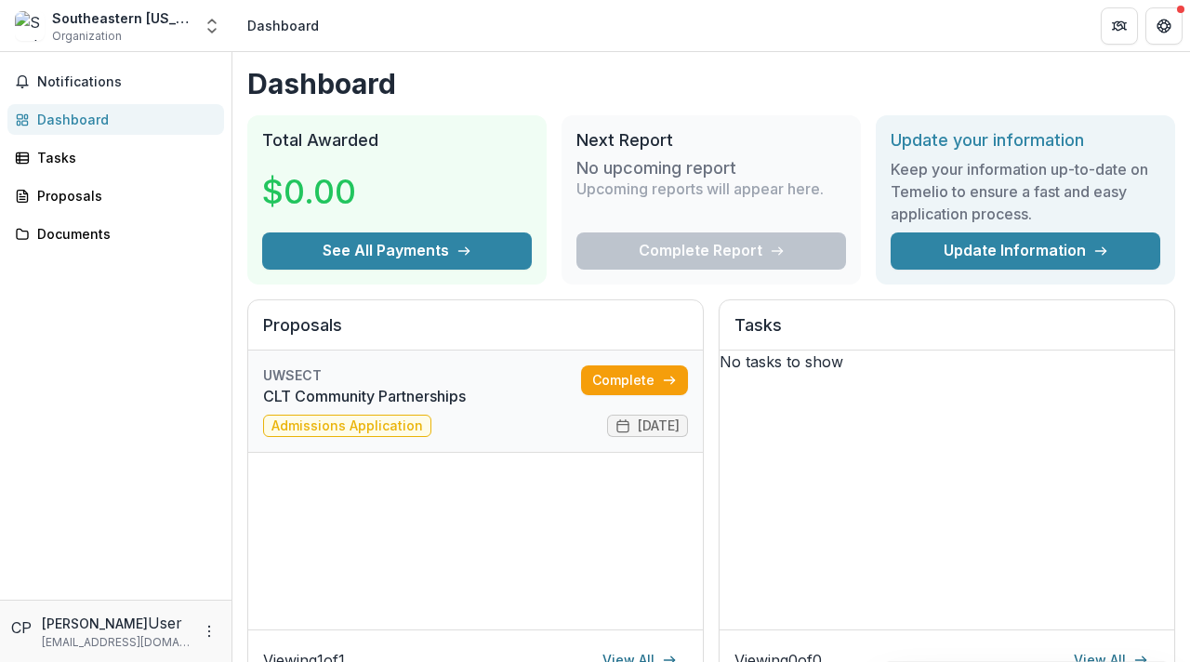
click at [462, 407] on link "CLT Community Partnerships" at bounding box center [422, 396] width 318 height 22
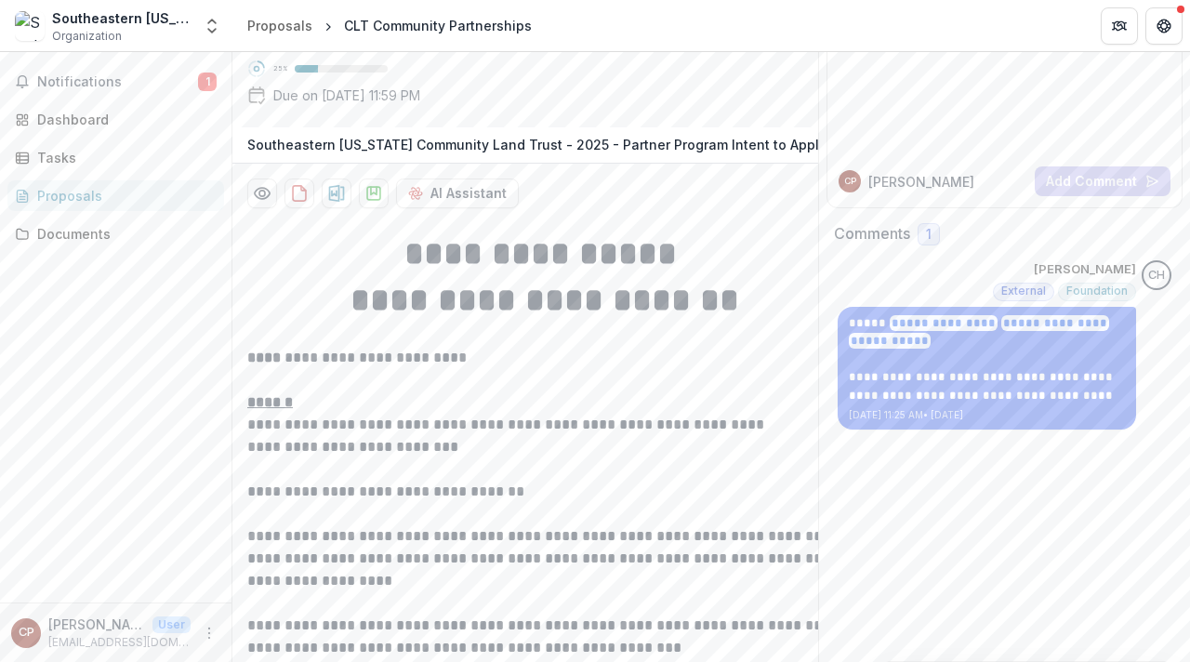
scroll to position [128, 0]
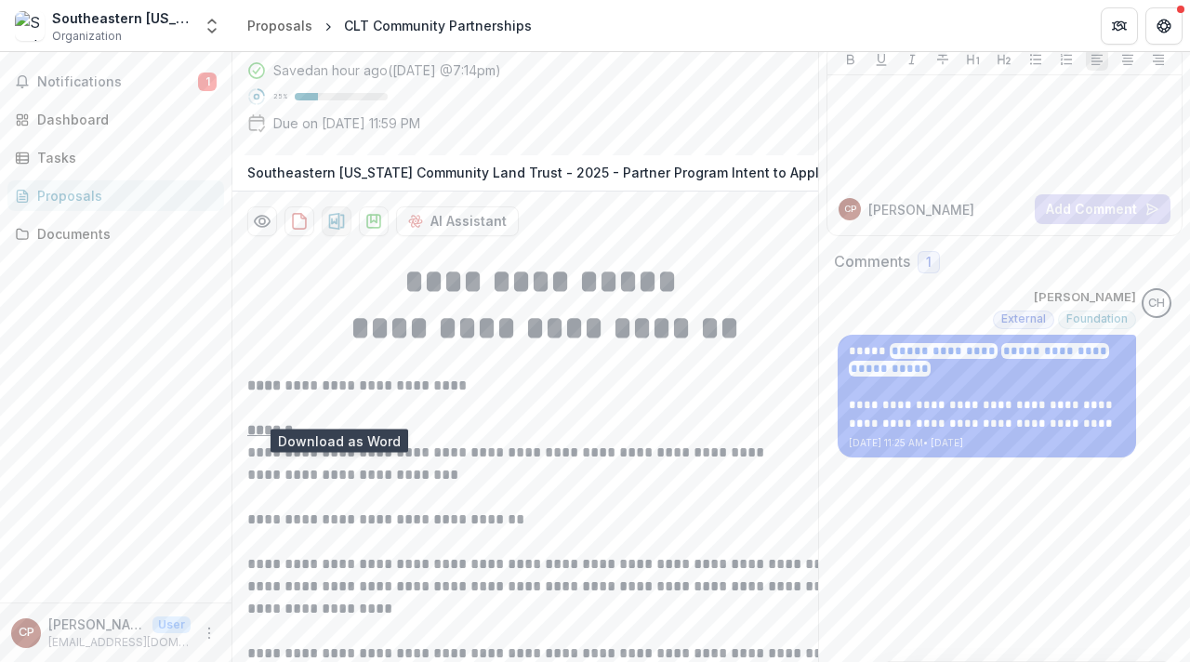
click at [331, 230] on icon "download-proposal" at bounding box center [337, 221] width 16 height 17
